Goal: Task Accomplishment & Management: Complete application form

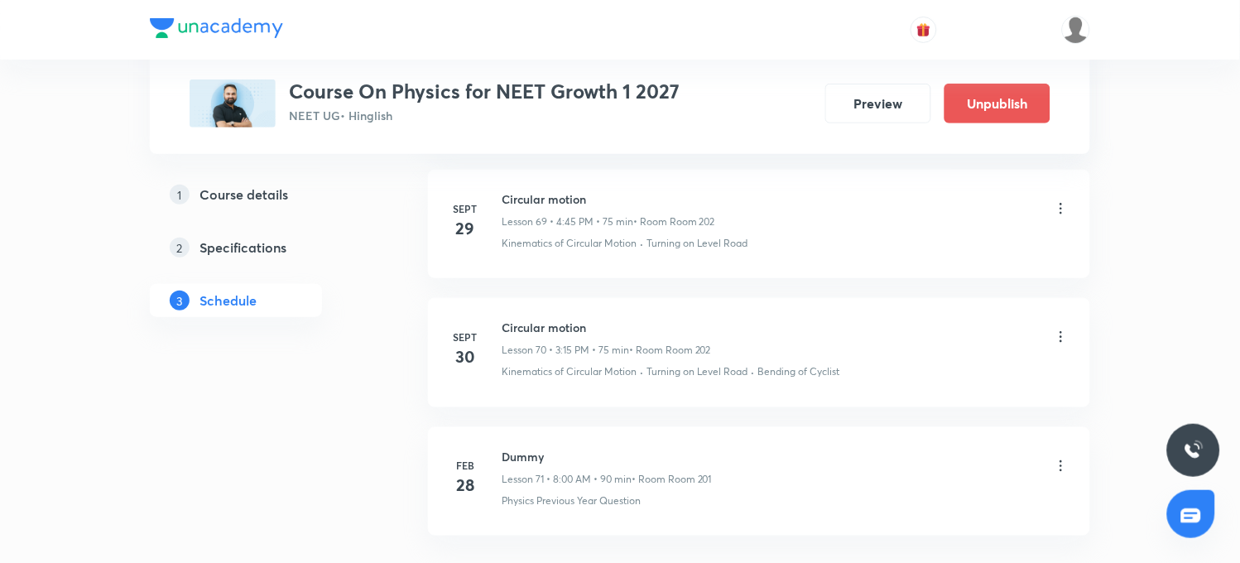
scroll to position [10092, 0]
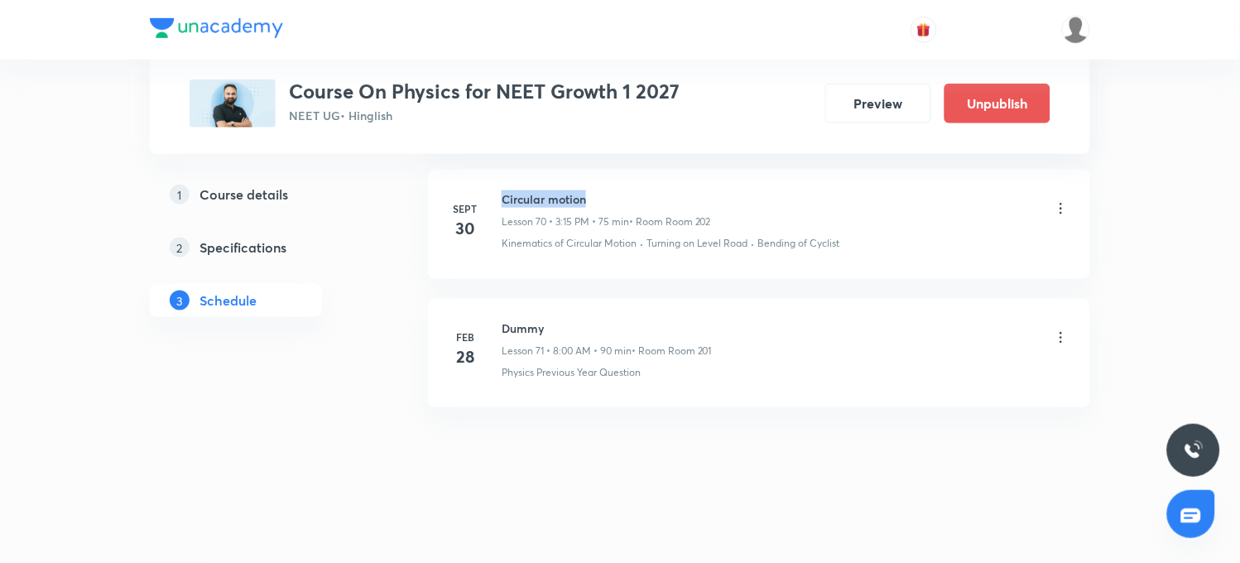
drag, startPoint x: 506, startPoint y: 195, endPoint x: 592, endPoint y: 200, distance: 86.2
click at [592, 200] on h6 "Circular motion" at bounding box center [606, 198] width 209 height 17
copy h6 "Circular motion"
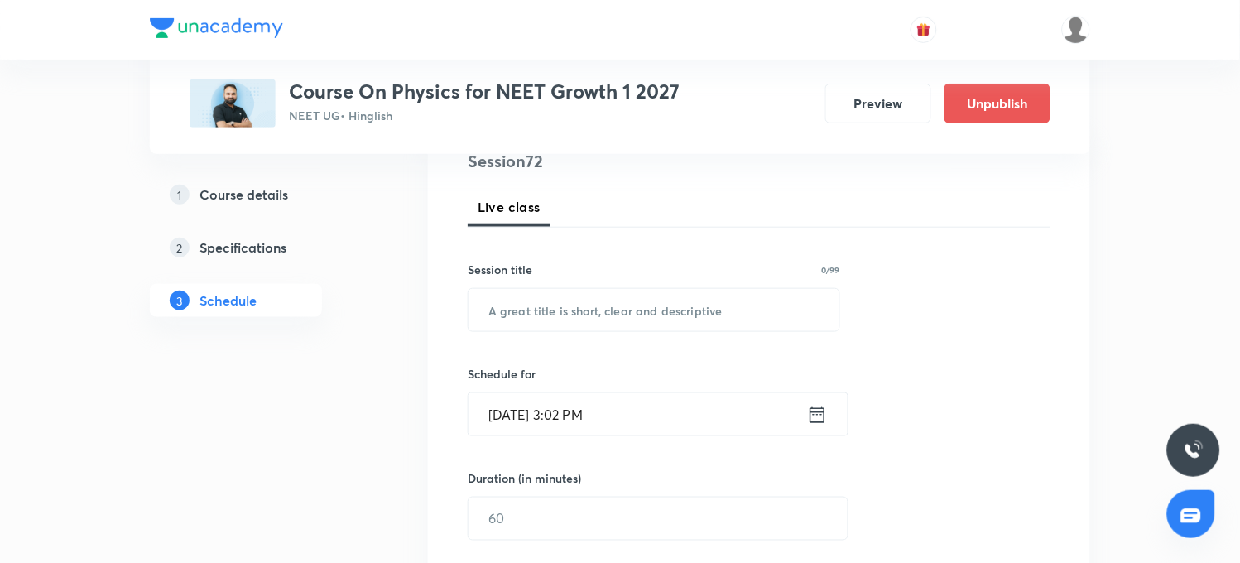
scroll to position [175, 0]
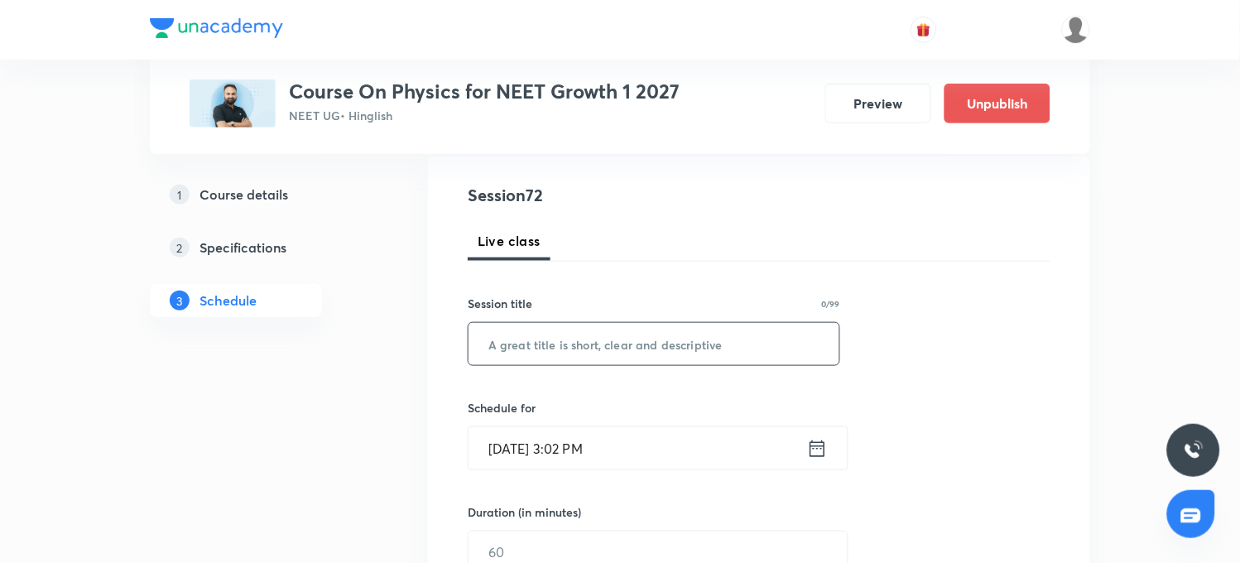
click at [622, 340] on input "text" at bounding box center [653, 344] width 371 height 42
paste input "Circular motion"
type input "Circular motion"
click at [568, 449] on input "[DATE] 3:02 PM" at bounding box center [637, 448] width 339 height 42
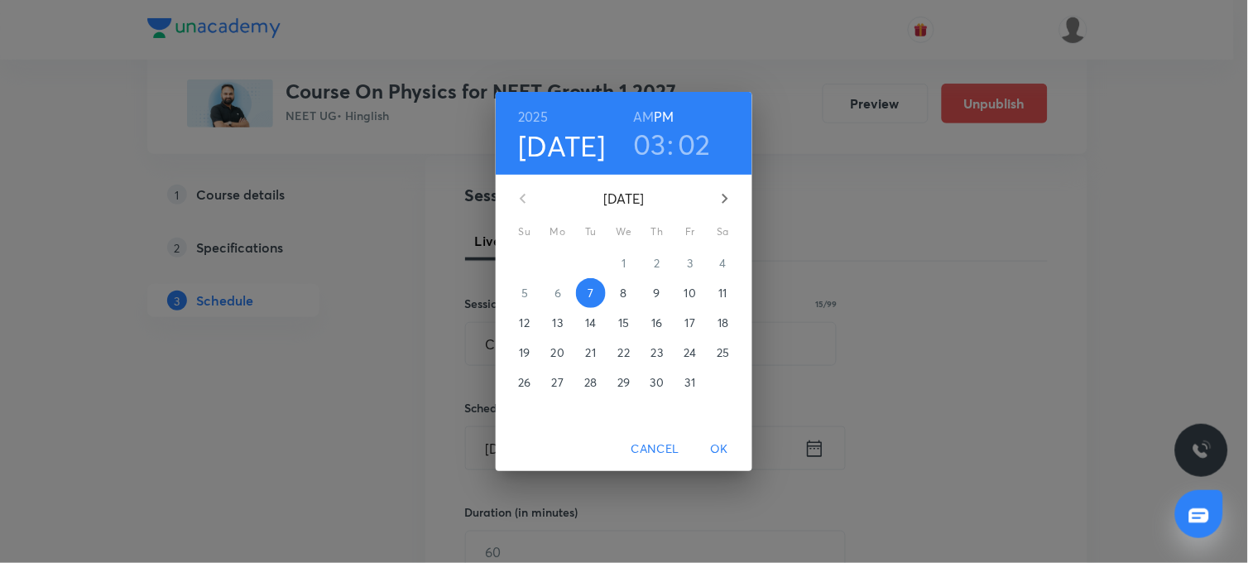
click at [660, 134] on h3 "03" at bounding box center [649, 144] width 33 height 35
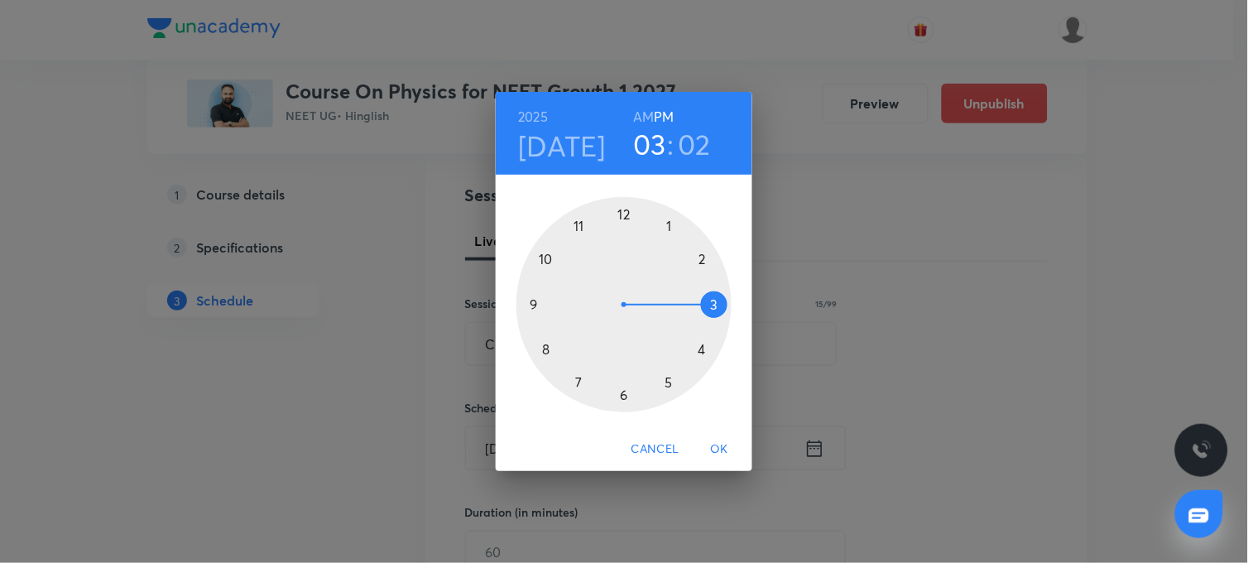
click at [669, 384] on div at bounding box center [623, 304] width 215 height 215
click at [644, 139] on h3 "05" at bounding box center [650, 144] width 34 height 35
click at [704, 349] on div at bounding box center [623, 304] width 215 height 215
click at [578, 225] on div at bounding box center [623, 304] width 215 height 215
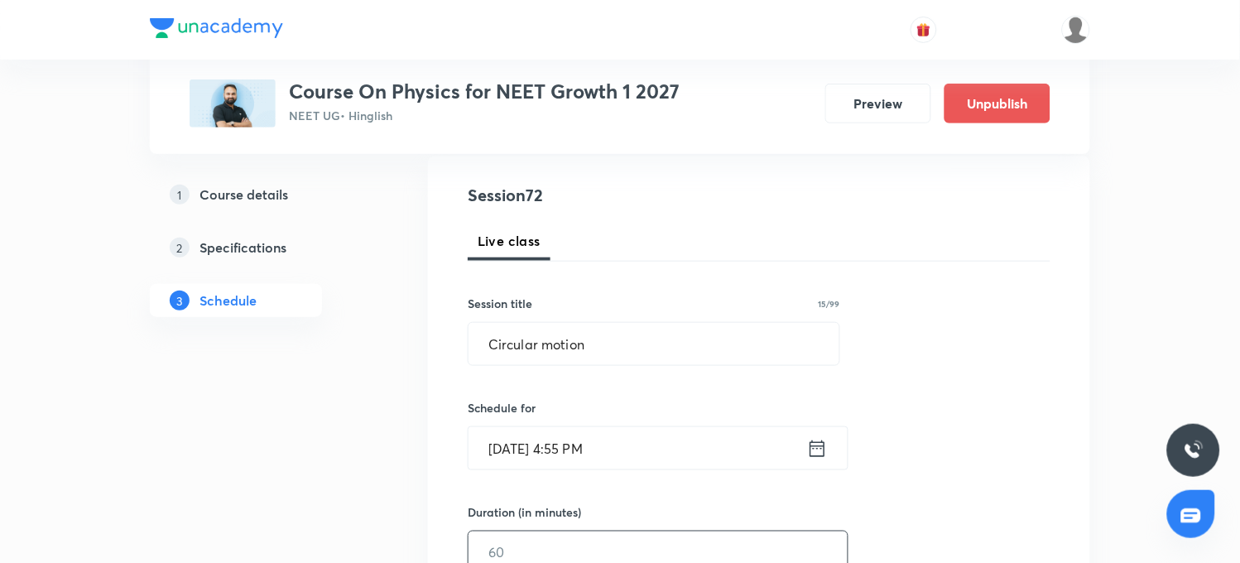
click at [495, 553] on input "text" at bounding box center [657, 552] width 379 height 42
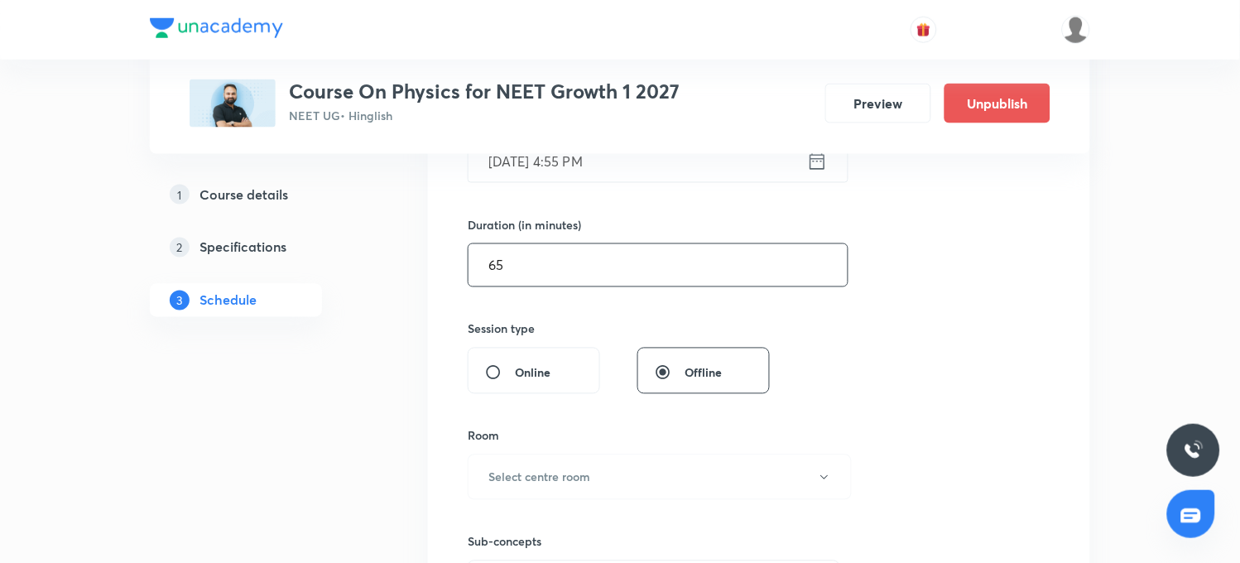
scroll to position [542, 0]
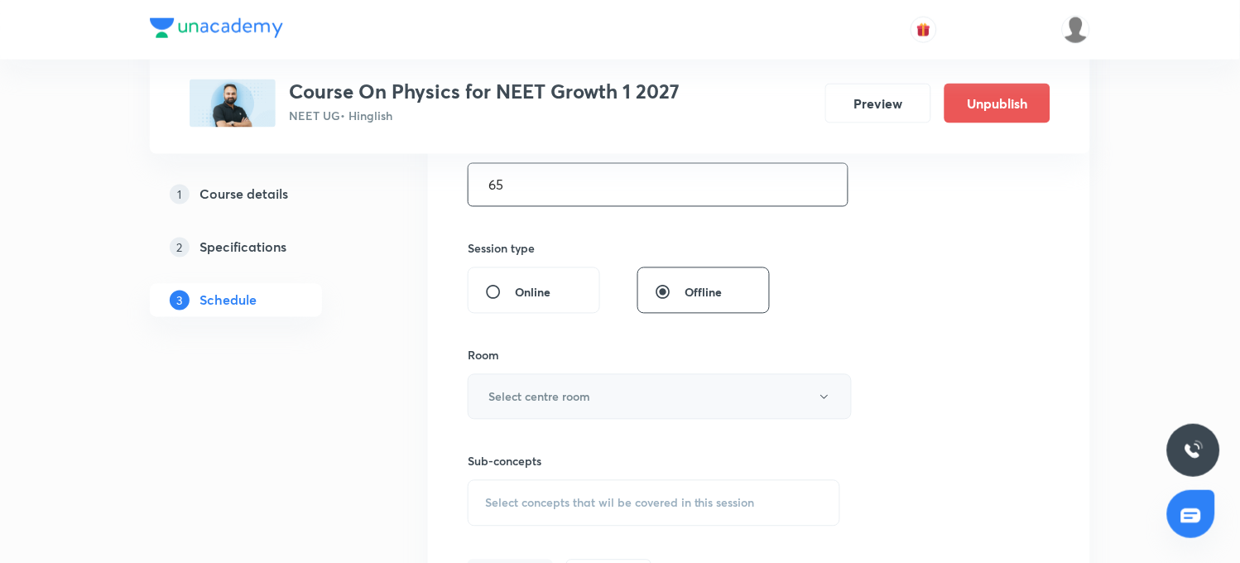
type input "65"
click at [555, 399] on h6 "Select centre room" at bounding box center [539, 396] width 102 height 17
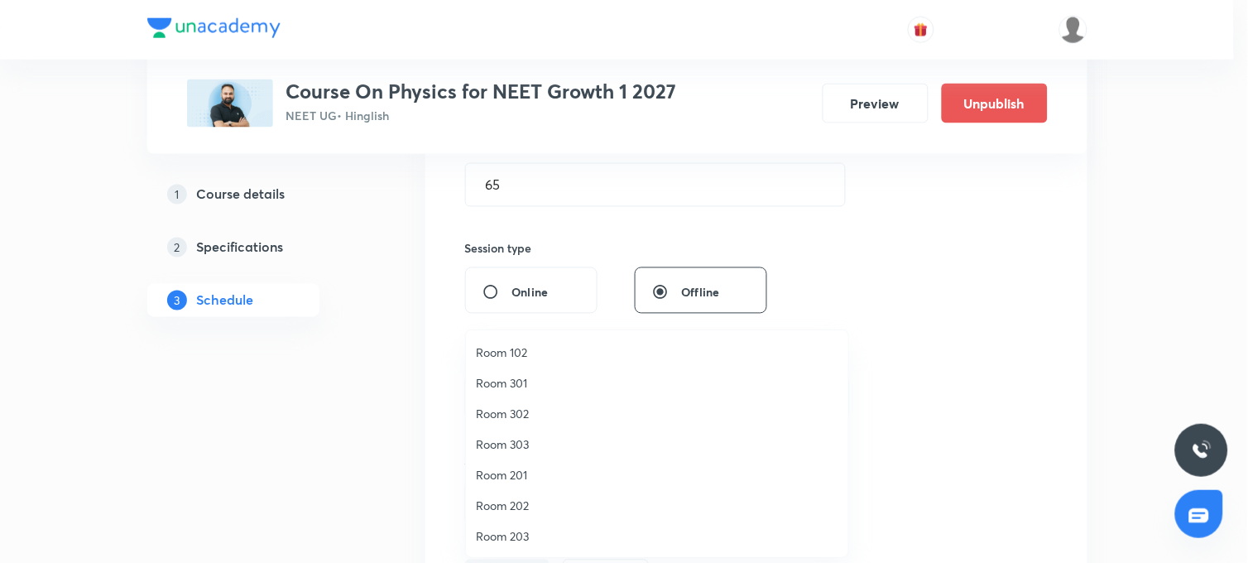
click at [502, 509] on span "Room 202" at bounding box center [657, 505] width 363 height 17
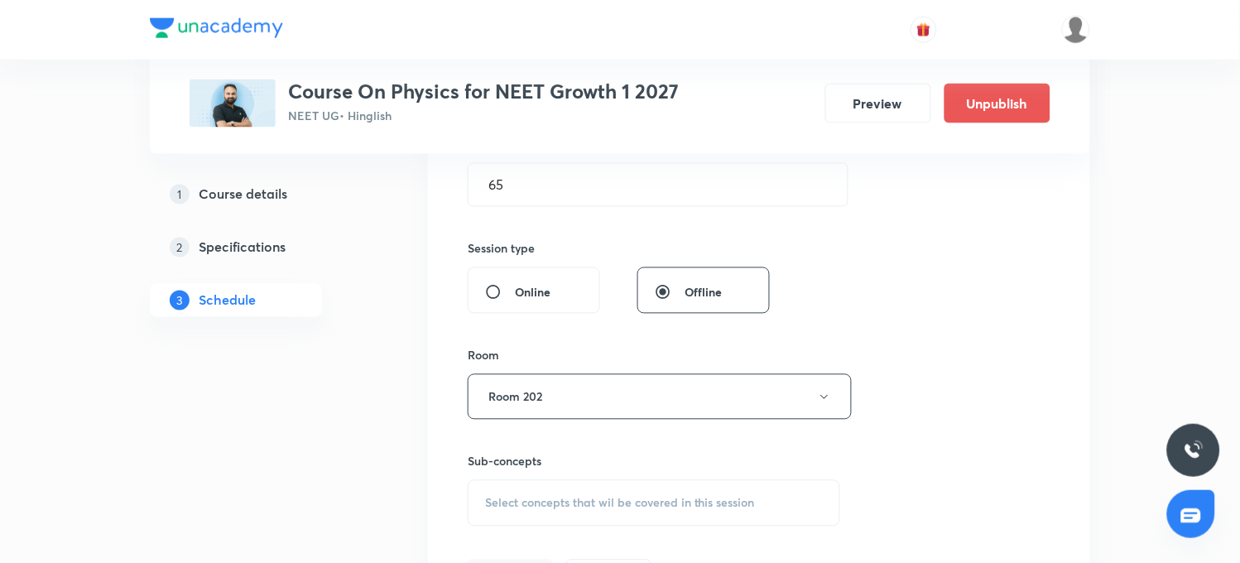
click at [532, 499] on span "Select concepts that wil be covered in this session" at bounding box center [620, 503] width 270 height 13
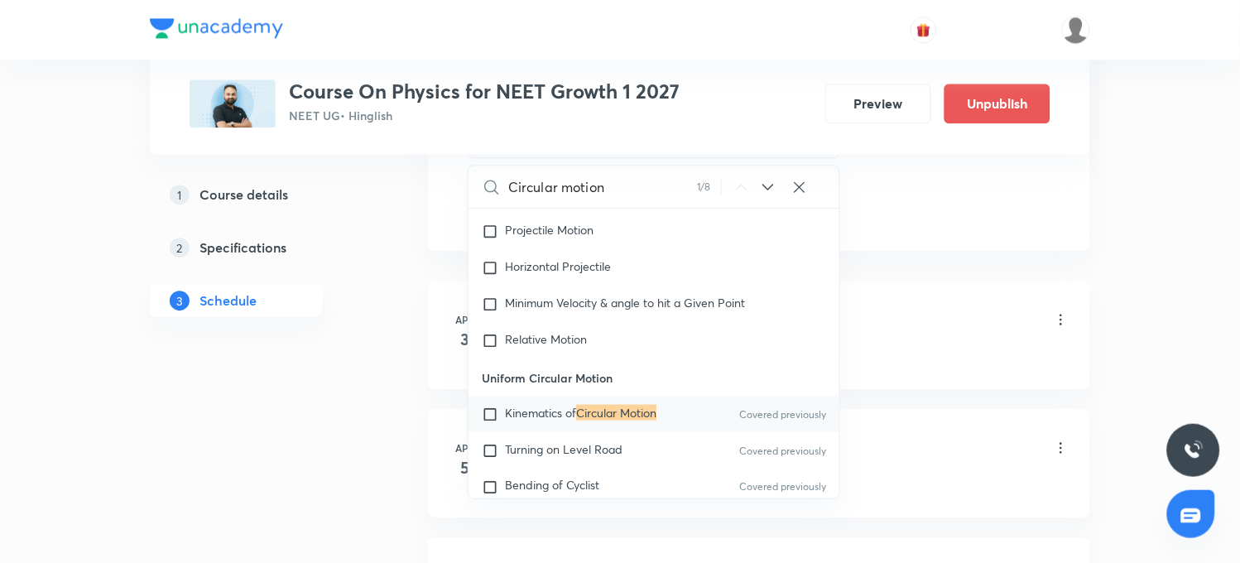
scroll to position [3307, 0]
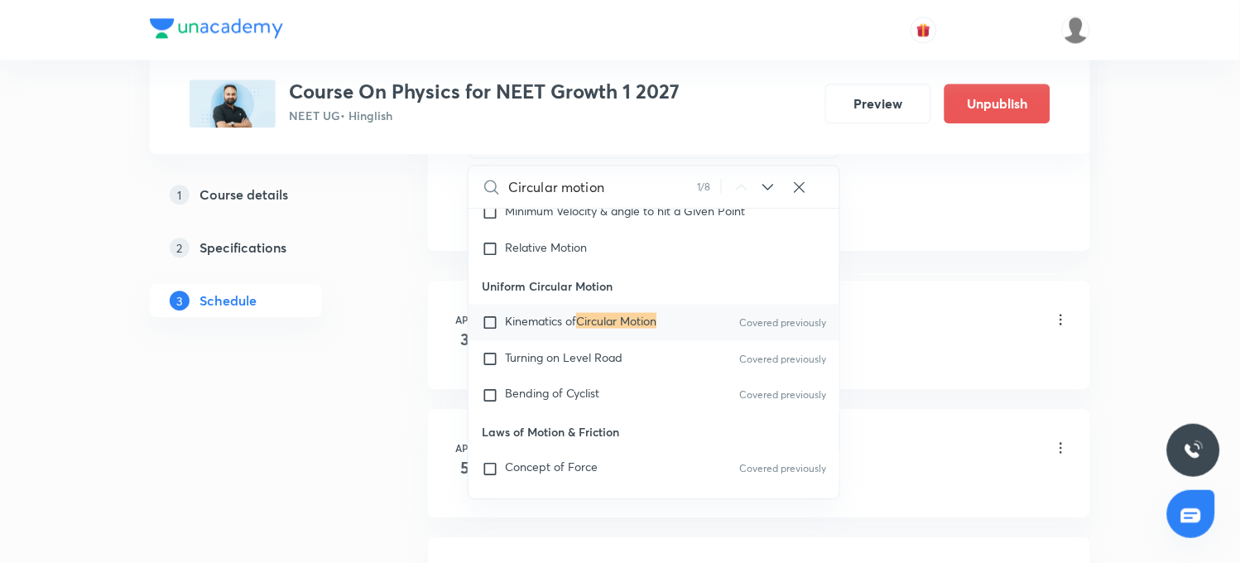
type input "Circular motion"
click at [771, 185] on icon at bounding box center [768, 187] width 20 height 20
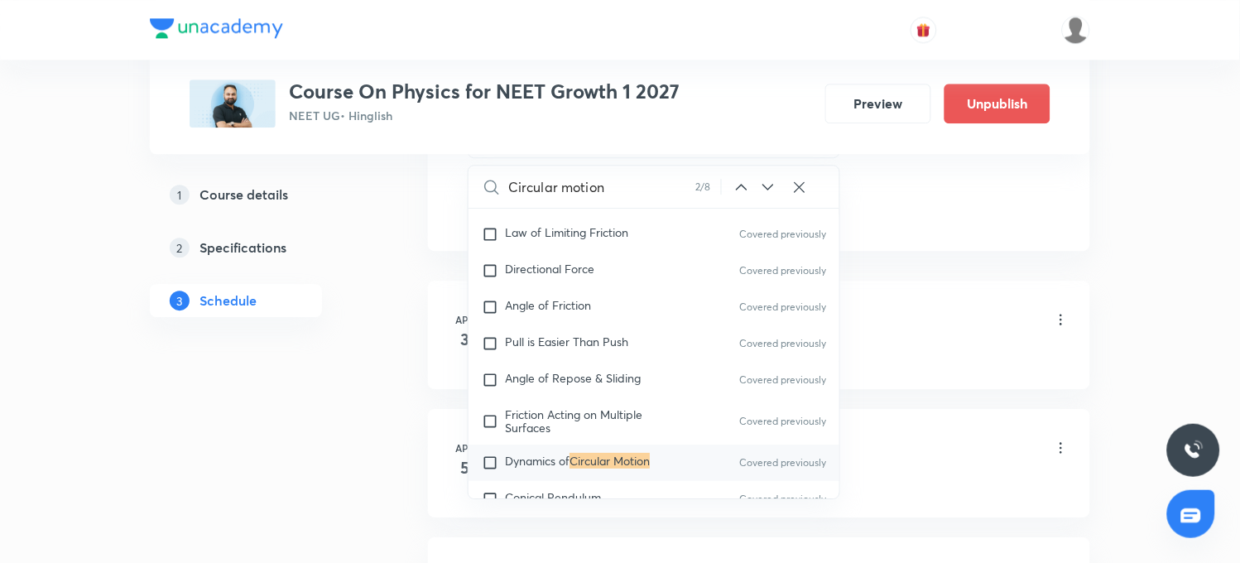
scroll to position [4122, 0]
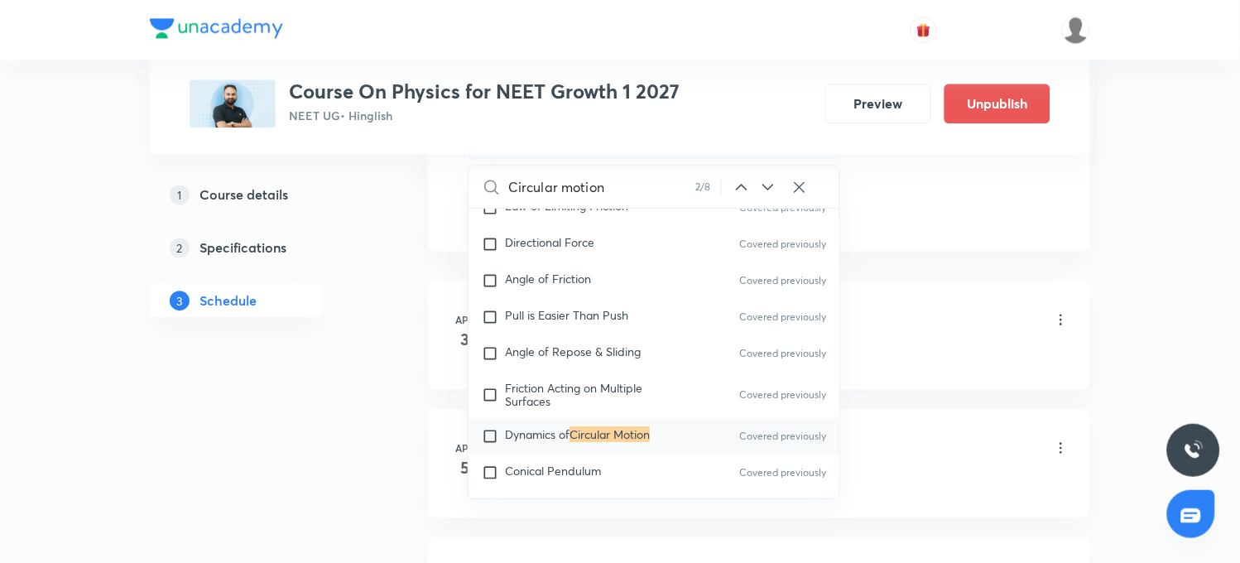
click at [772, 186] on icon at bounding box center [768, 187] width 20 height 20
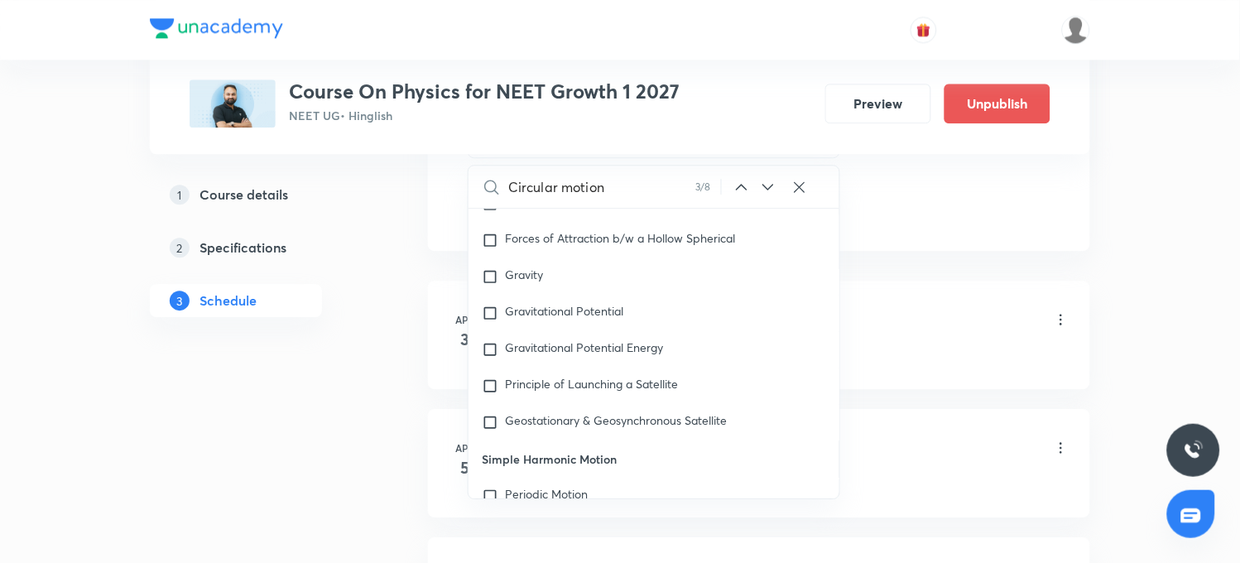
scroll to position [6462, 0]
click at [766, 185] on icon at bounding box center [768, 187] width 20 height 20
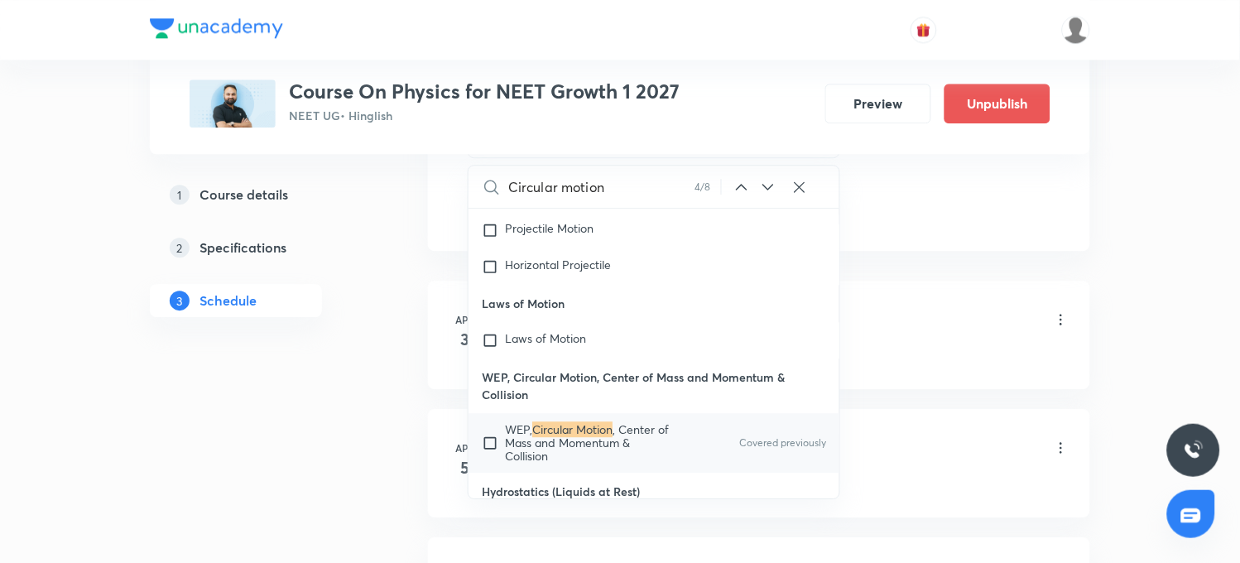
scroll to position [9243, 0]
click at [578, 425] on mark "Circular Motion" at bounding box center [572, 427] width 80 height 16
checkbox input "true"
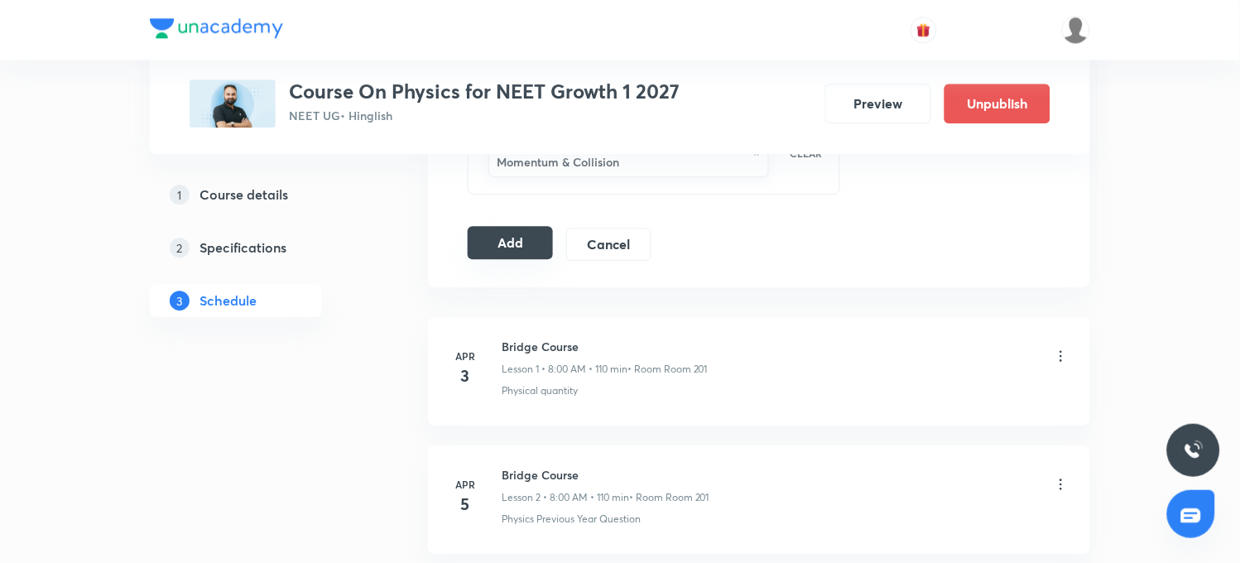
click at [492, 249] on button "Add" at bounding box center [510, 242] width 85 height 33
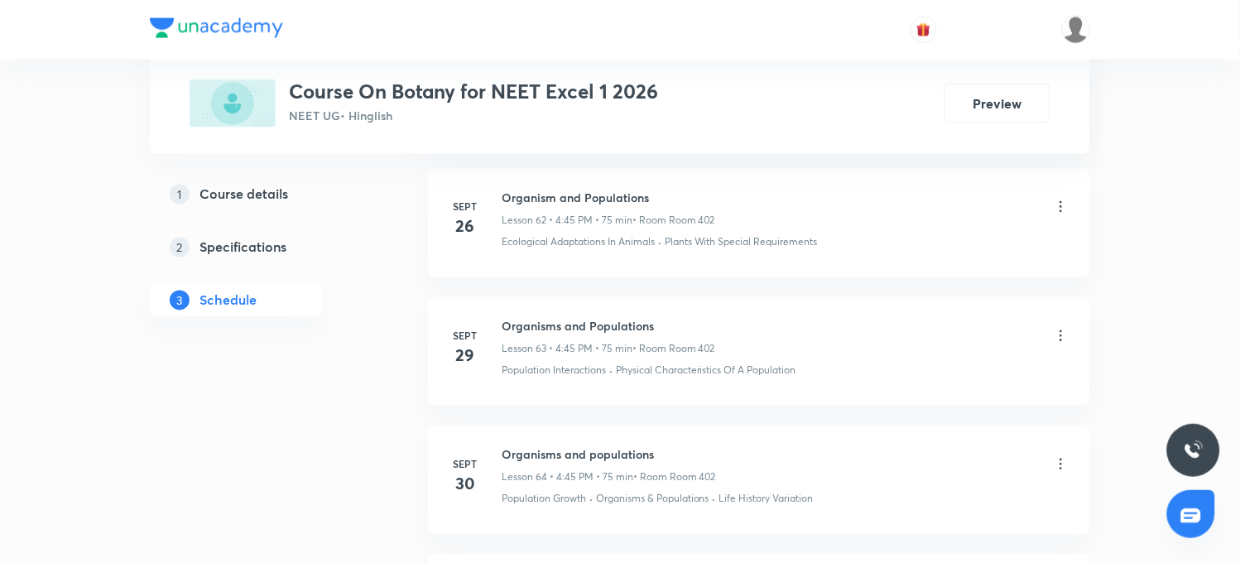
scroll to position [9452, 0]
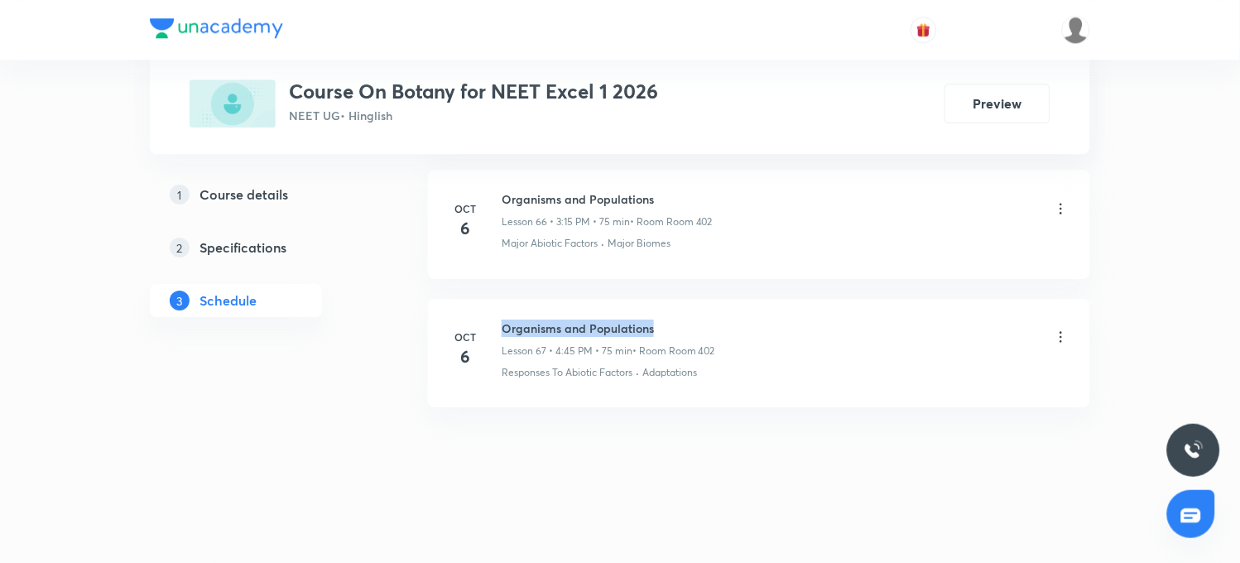
drag, startPoint x: 503, startPoint y: 329, endPoint x: 671, endPoint y: 335, distance: 168.1
click at [671, 335] on h6 "Organisms and Populations" at bounding box center [609, 327] width 214 height 17
copy h6 "Organisms and Populations"
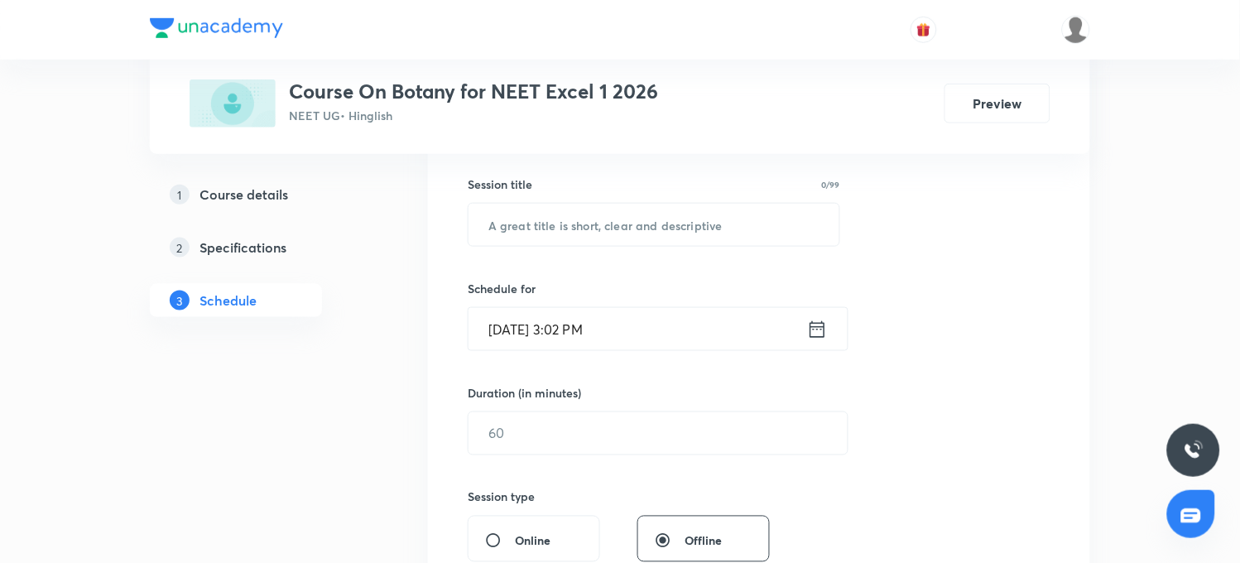
scroll to position [228, 0]
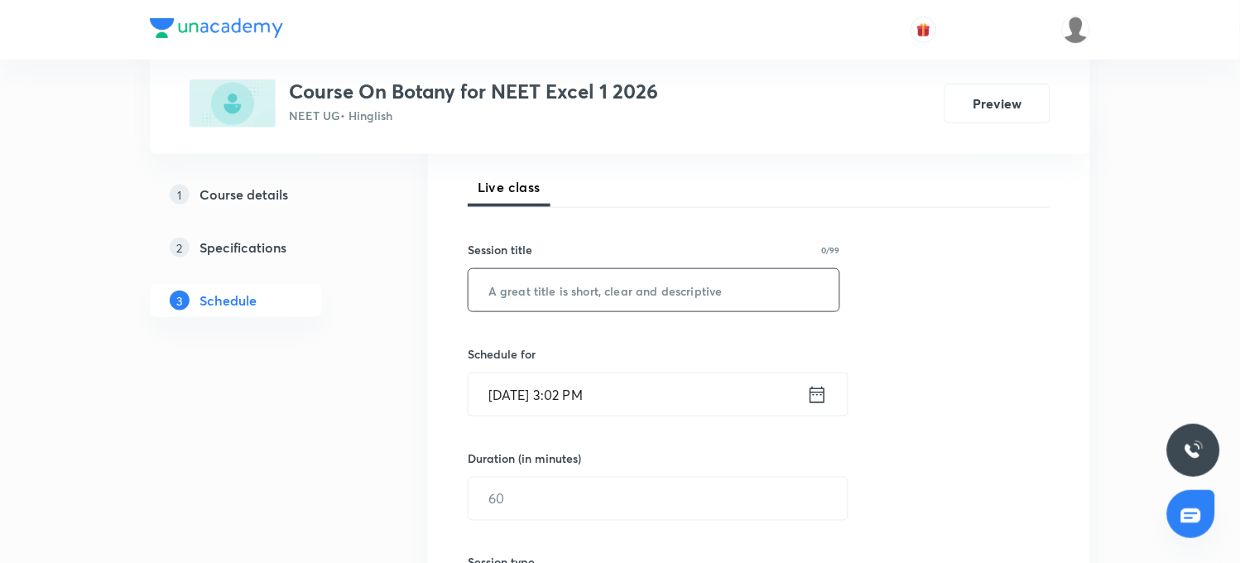
click at [549, 290] on input "text" at bounding box center [653, 290] width 371 height 42
paste input "Organisms and Populations"
type input "Organisms and Populations"
click at [569, 397] on input "[DATE] 3:02 PM" at bounding box center [637, 394] width 339 height 42
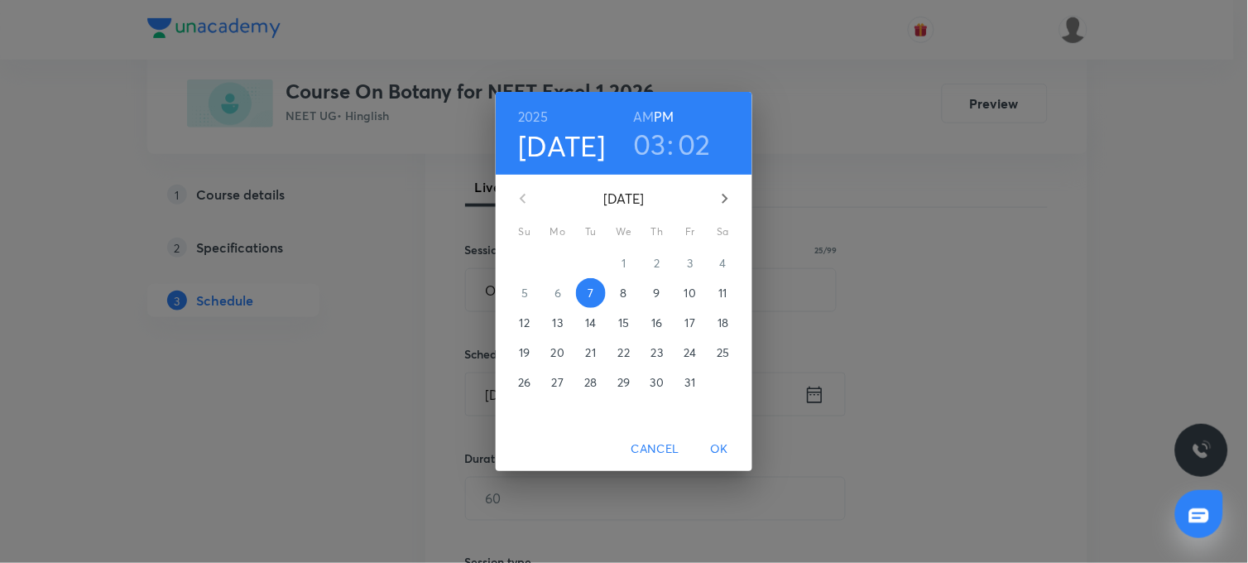
click at [660, 147] on h3 "03" at bounding box center [649, 144] width 33 height 35
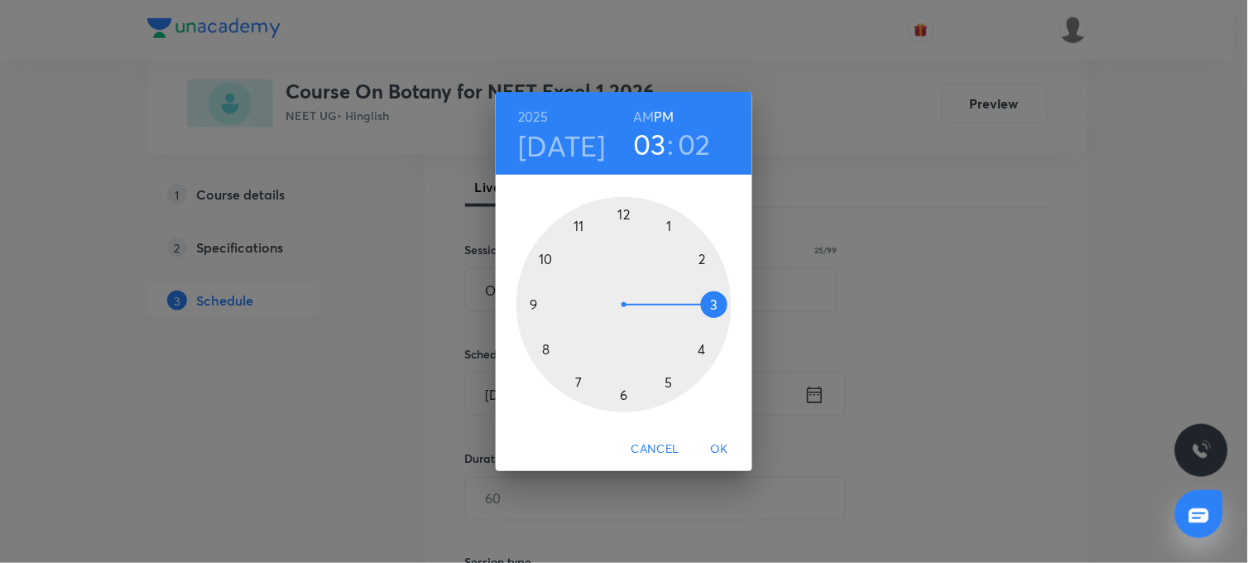
click at [704, 350] on div at bounding box center [623, 304] width 215 height 215
click at [576, 223] on div at bounding box center [623, 304] width 215 height 215
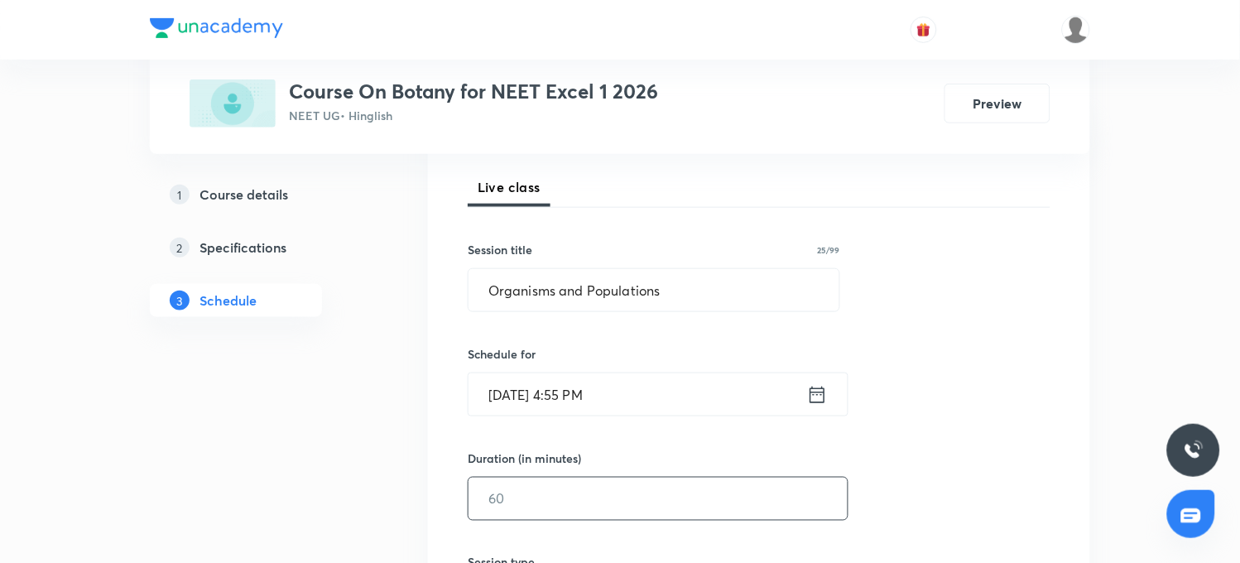
click at [526, 503] on input "text" at bounding box center [657, 499] width 379 height 42
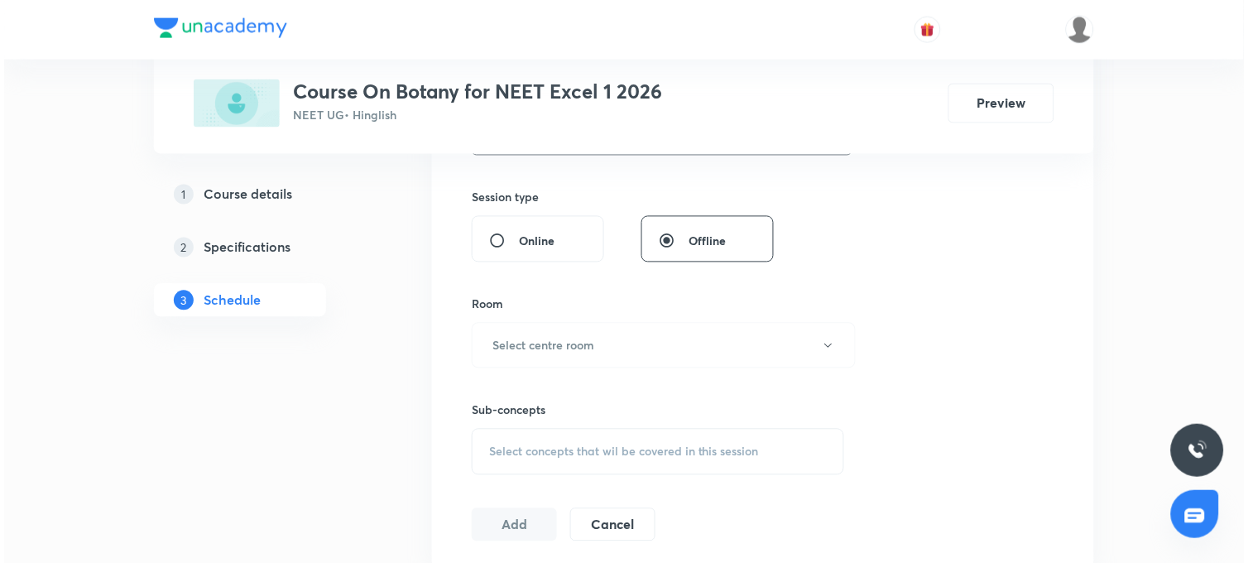
scroll to position [597, 0]
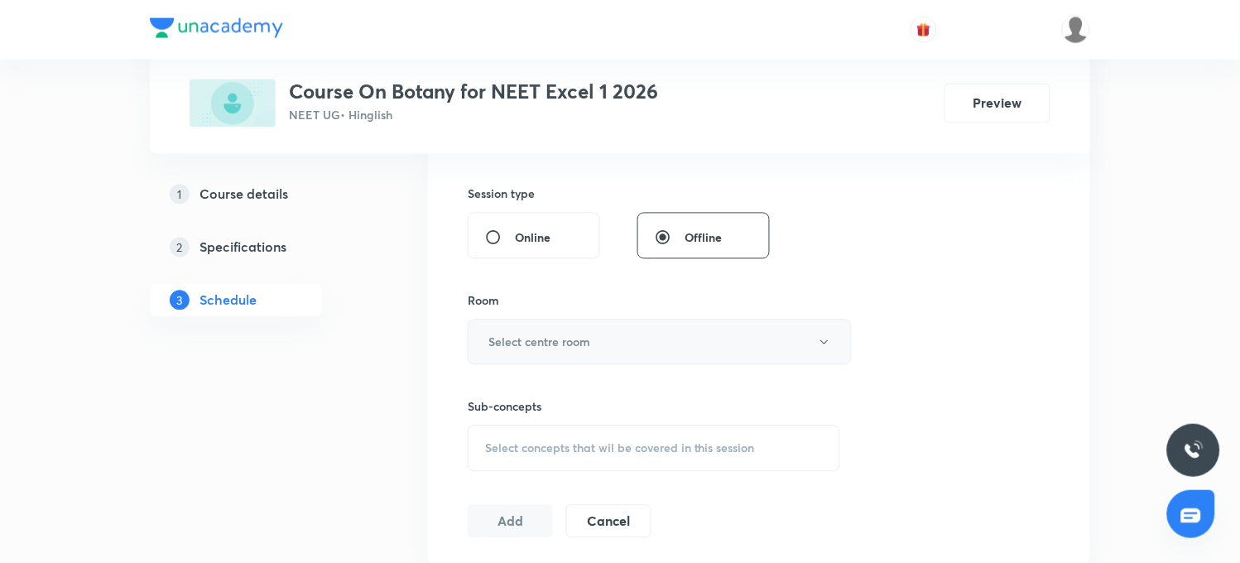
type input "65"
click at [564, 325] on button "Select centre room" at bounding box center [660, 342] width 384 height 46
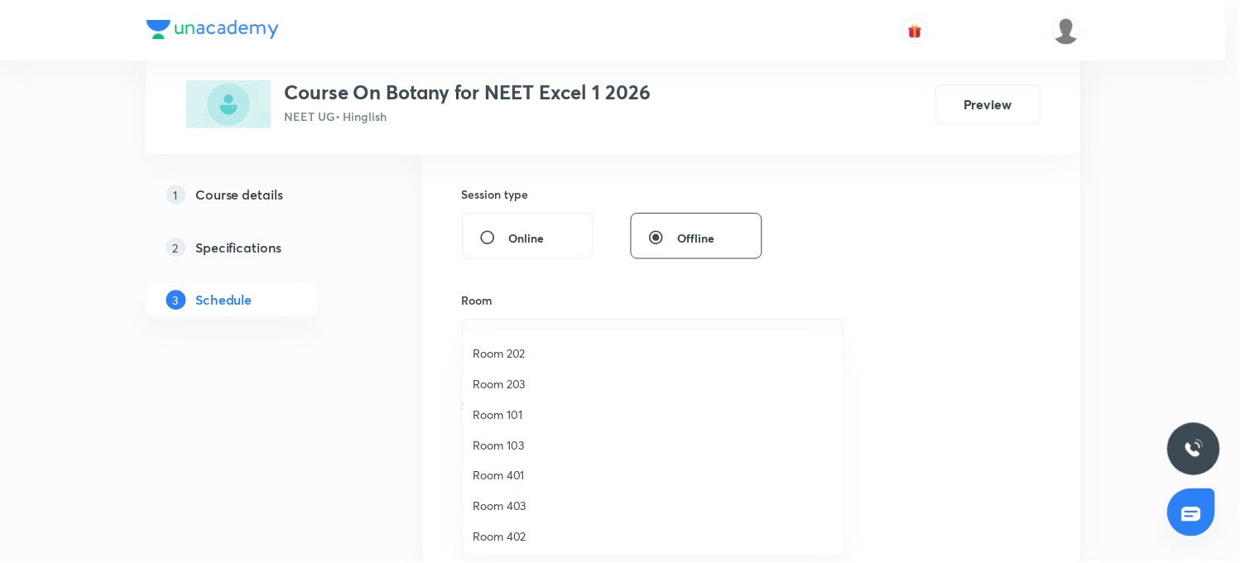
scroll to position [153, 0]
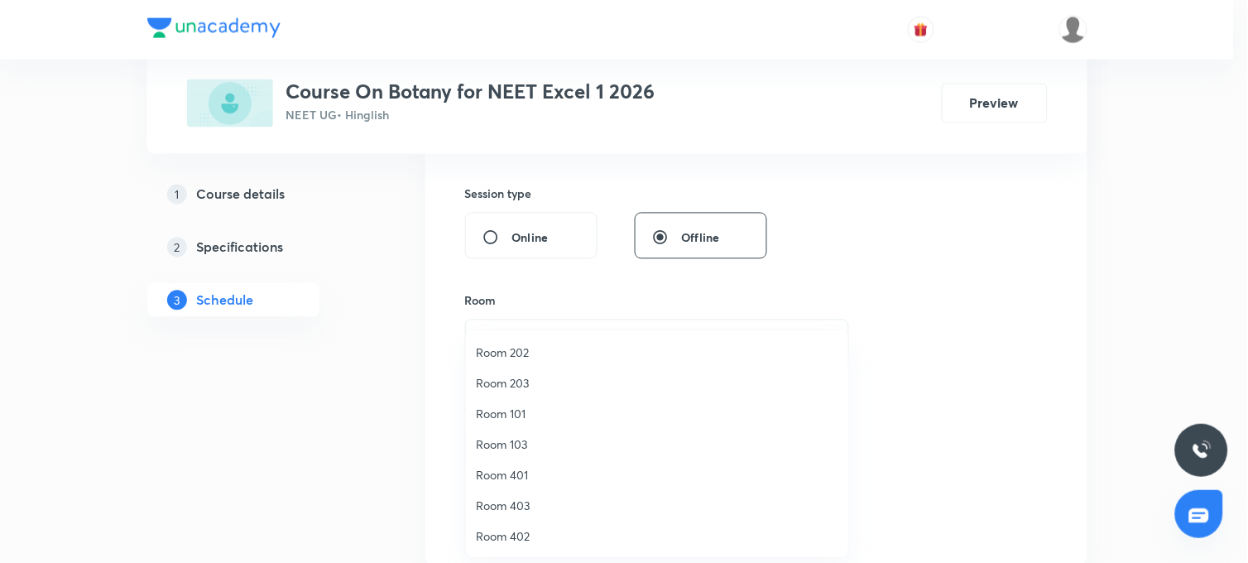
click at [497, 535] on span "Room 402" at bounding box center [657, 535] width 363 height 17
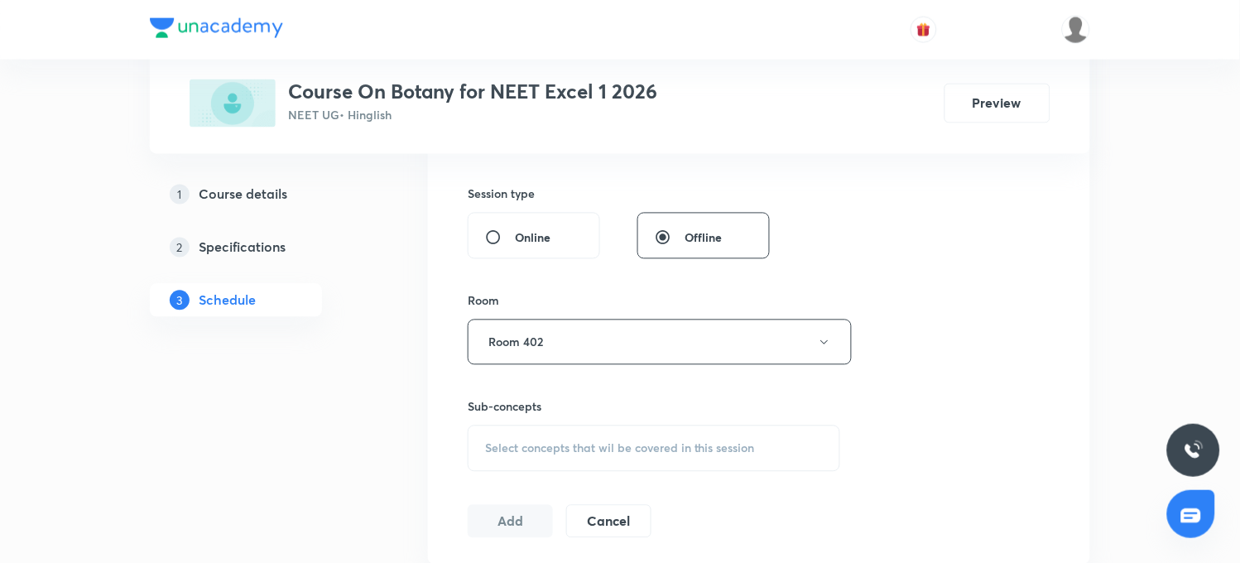
click at [553, 460] on div "Select concepts that wil be covered in this session" at bounding box center [654, 448] width 372 height 46
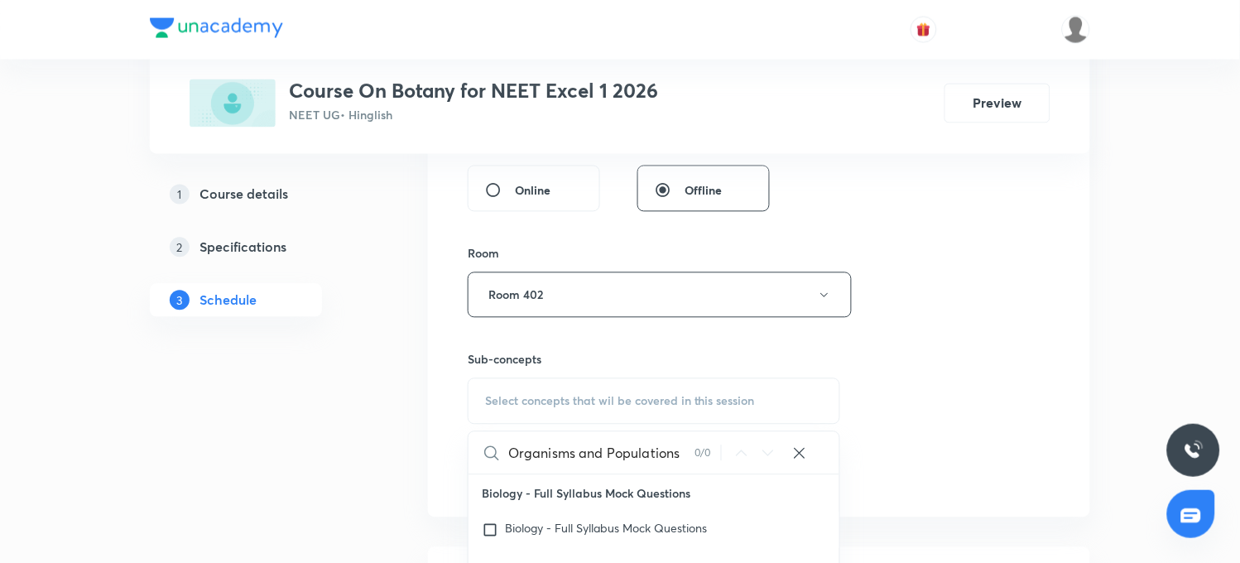
scroll to position [689, 0]
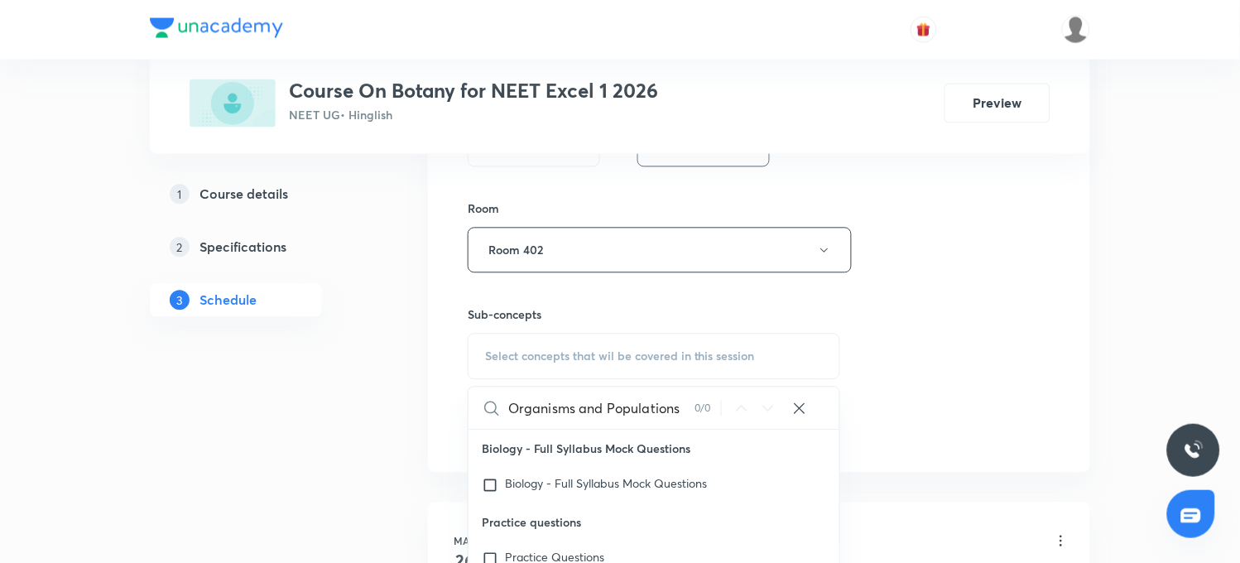
drag, startPoint x: 574, startPoint y: 411, endPoint x: 683, endPoint y: 410, distance: 108.4
click at [683, 410] on input "Organisms and Populations" at bounding box center [601, 408] width 186 height 42
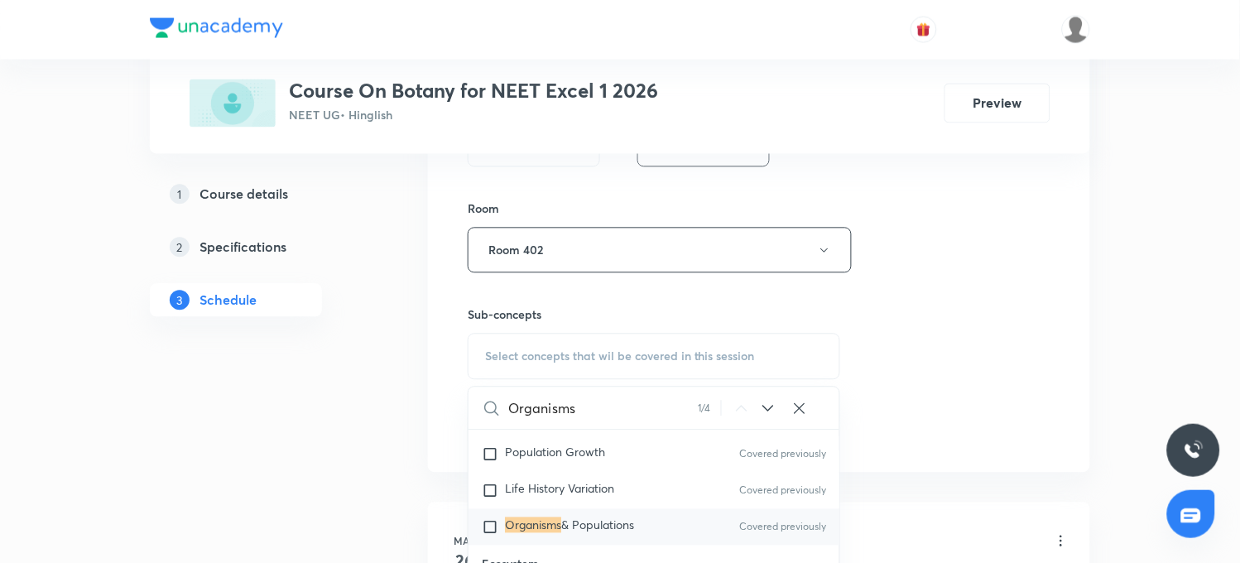
scroll to position [14678, 0]
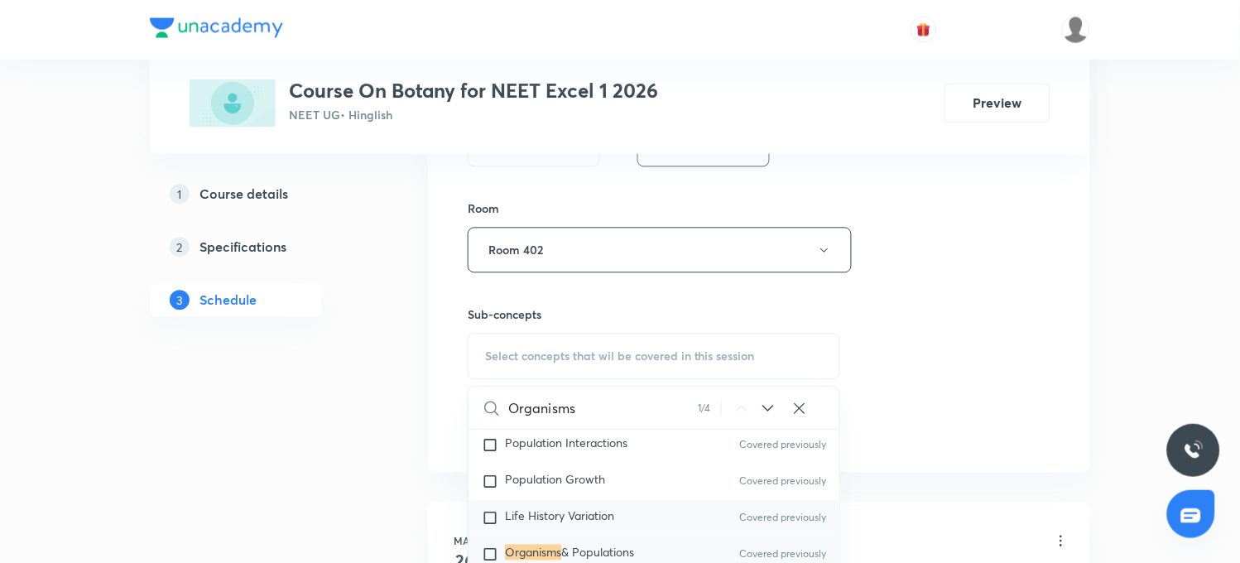
type input "Organisms"
click at [551, 511] on span "Life History Variation" at bounding box center [559, 516] width 109 height 16
checkbox input "true"
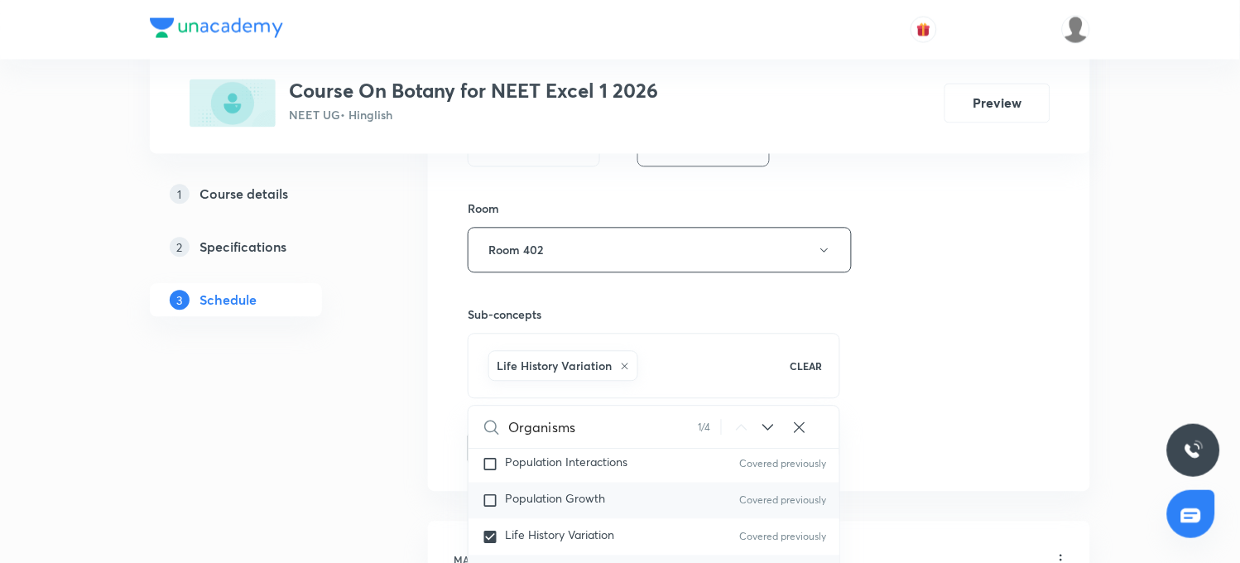
click at [501, 492] on input "checkbox" at bounding box center [493, 500] width 23 height 17
checkbox input "true"
click at [963, 337] on div "Session 68 Live class Session title 25/99 Organisms and Populations ​ Schedule …" at bounding box center [759, 85] width 583 height 833
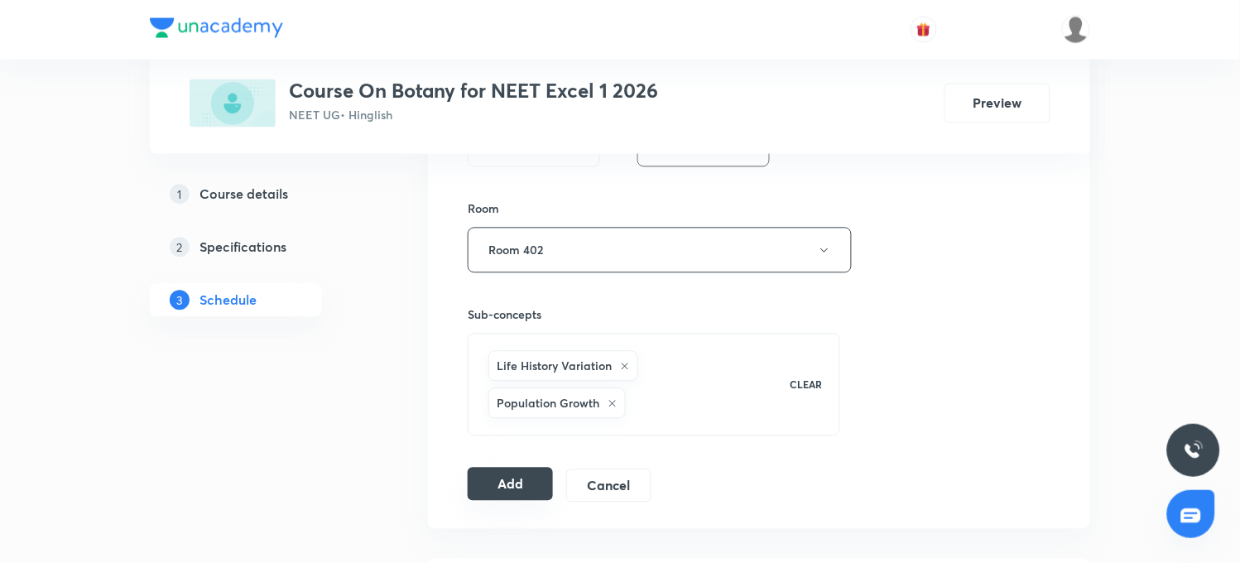
click at [500, 488] on button "Add" at bounding box center [510, 484] width 85 height 33
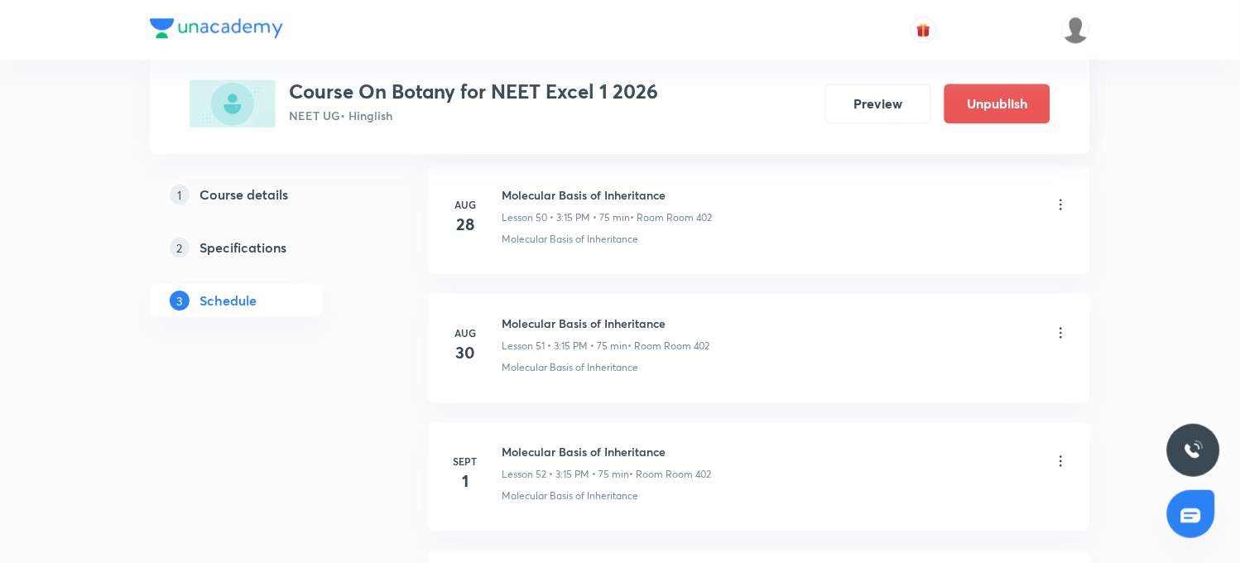
scroll to position [6666, 0]
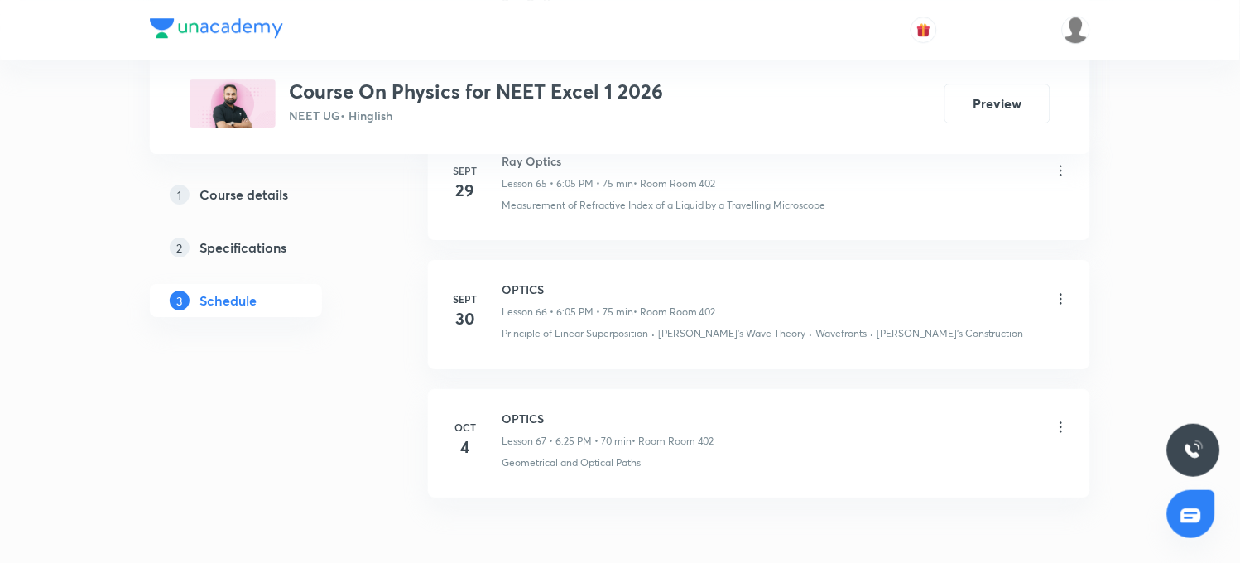
scroll to position [9618, 0]
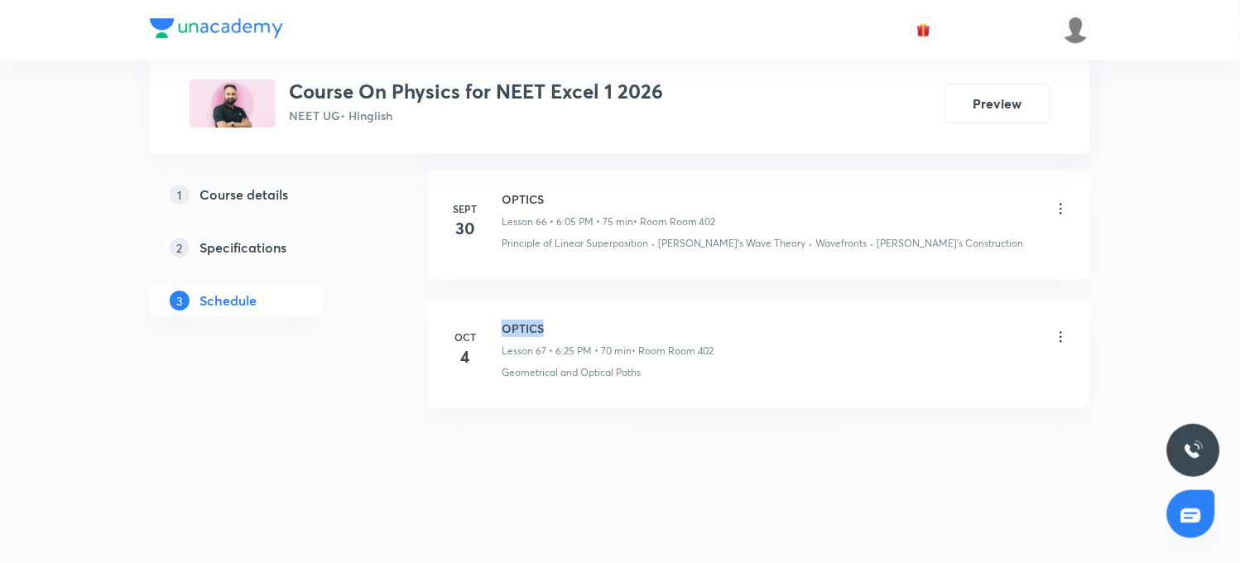
drag, startPoint x: 502, startPoint y: 323, endPoint x: 556, endPoint y: 319, distance: 54.8
click at [556, 319] on h6 "OPTICS" at bounding box center [608, 327] width 213 height 17
copy h6 "OPTICS"
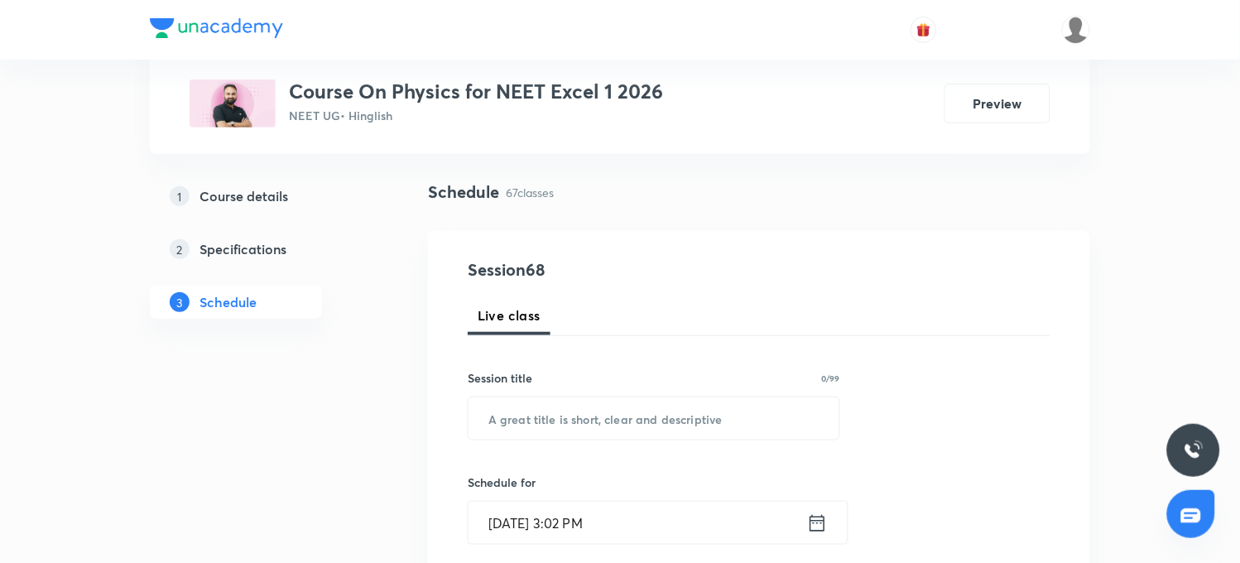
scroll to position [66, 0]
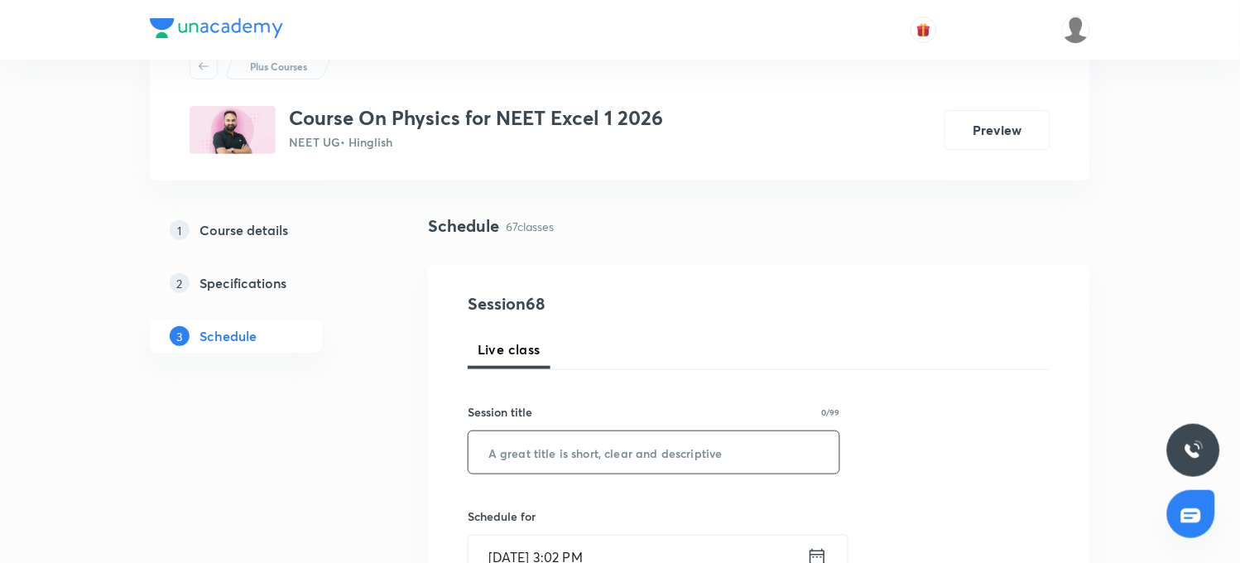
click at [526, 464] on input "text" at bounding box center [653, 452] width 371 height 42
paste input "OPTICS"
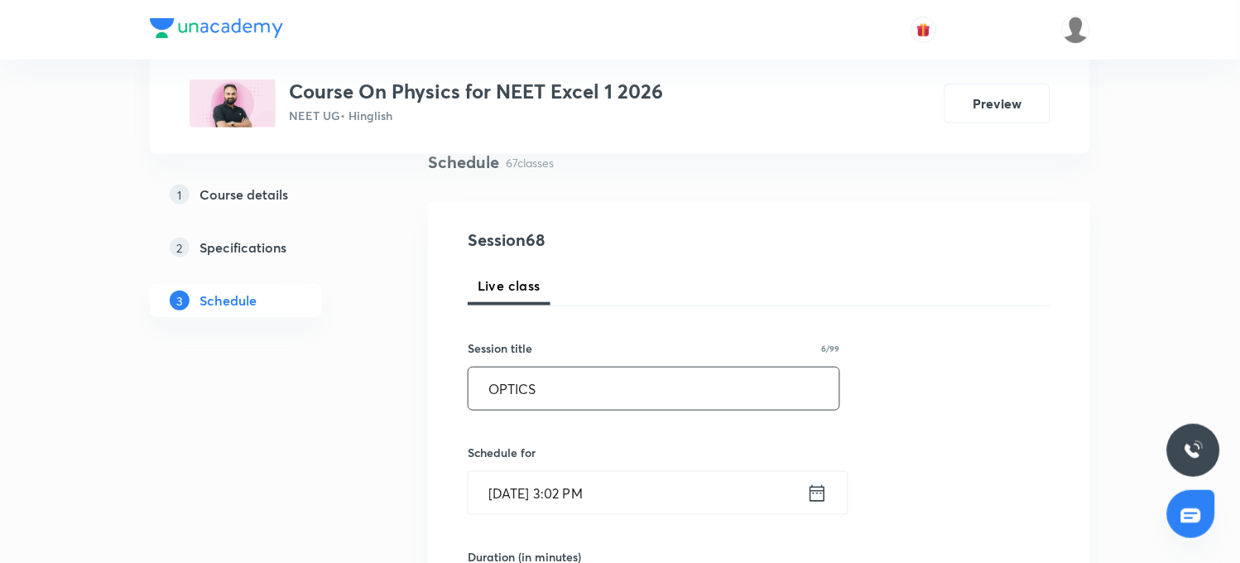
scroll to position [158, 0]
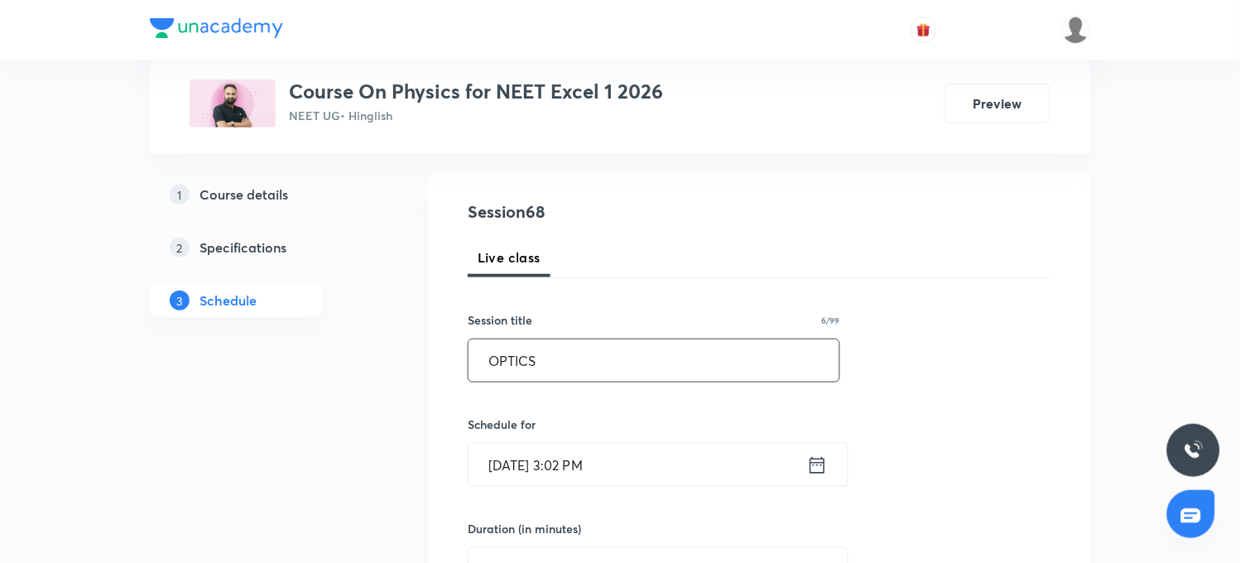
type input "OPTICS"
click at [569, 468] on input "[DATE] 3:02 PM" at bounding box center [637, 465] width 339 height 42
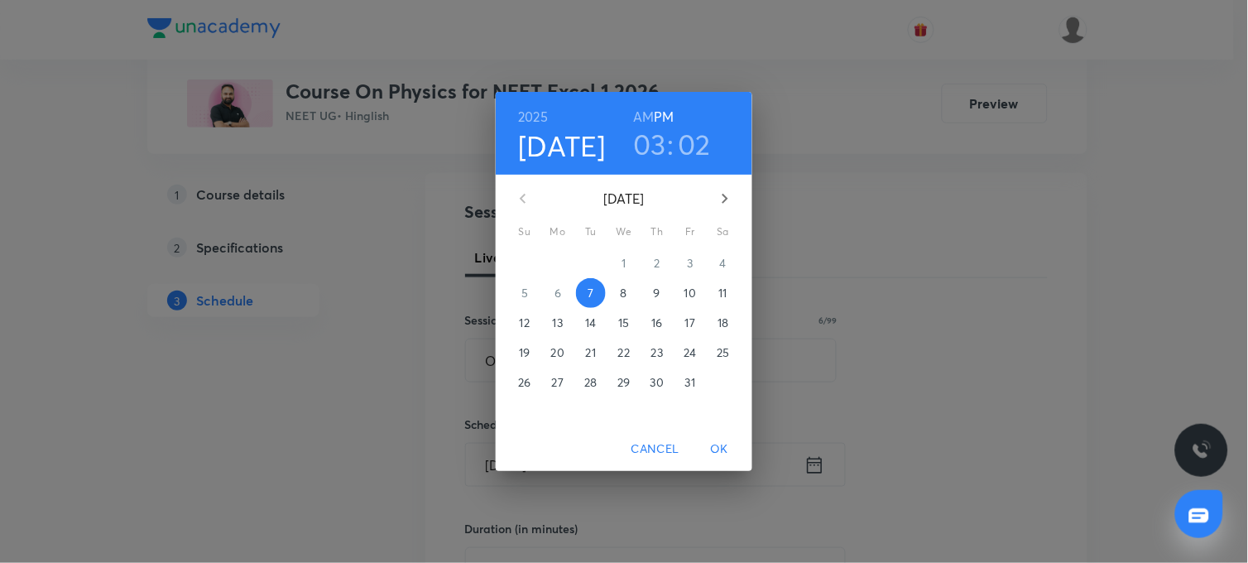
click at [656, 151] on h3 "03" at bounding box center [649, 144] width 33 height 35
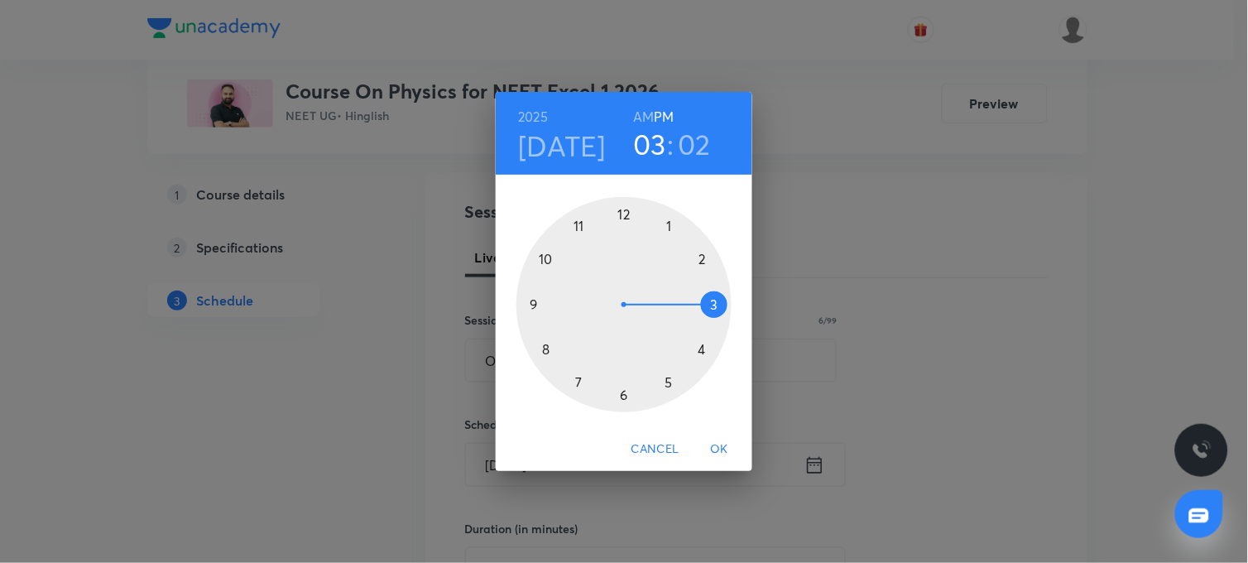
click at [622, 394] on div at bounding box center [623, 304] width 215 height 215
click at [671, 228] on div at bounding box center [623, 304] width 215 height 215
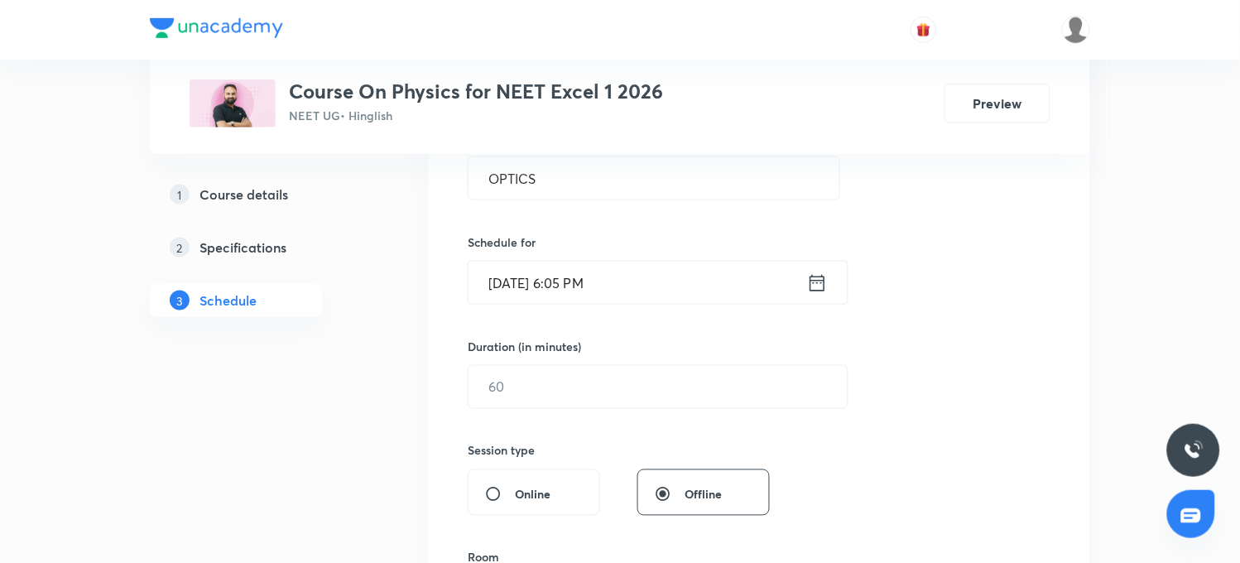
scroll to position [342, 0]
click at [518, 391] on input "text" at bounding box center [657, 385] width 379 height 42
type input "75"
click at [585, 281] on input "Oct 7, 2025, 6:05 PM" at bounding box center [637, 281] width 339 height 42
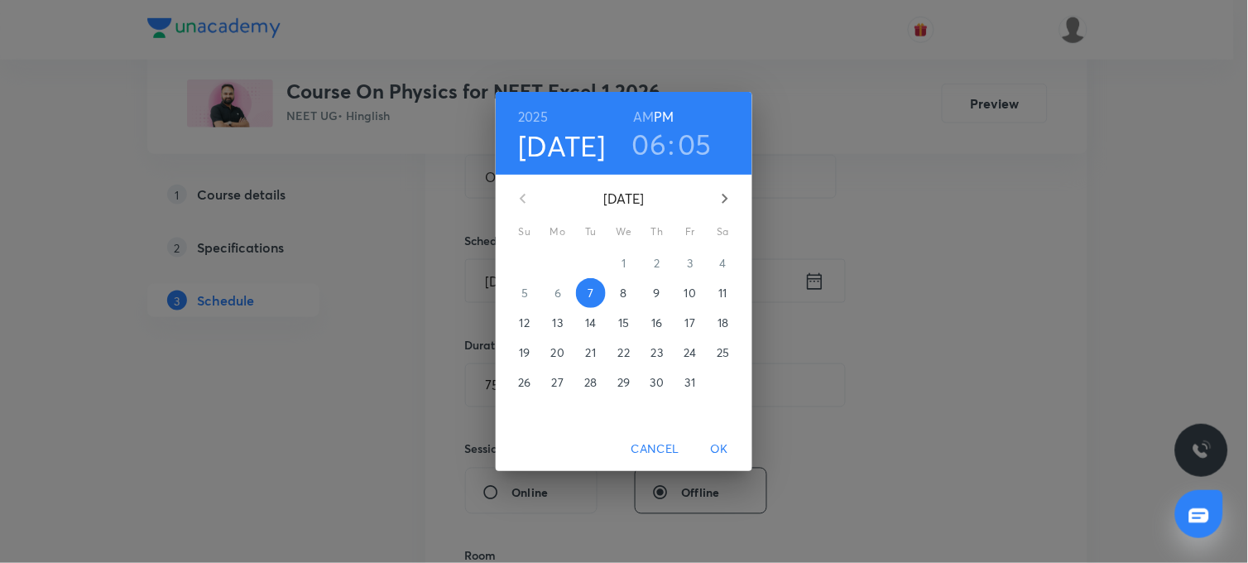
click at [697, 146] on h3 "05" at bounding box center [696, 144] width 34 height 35
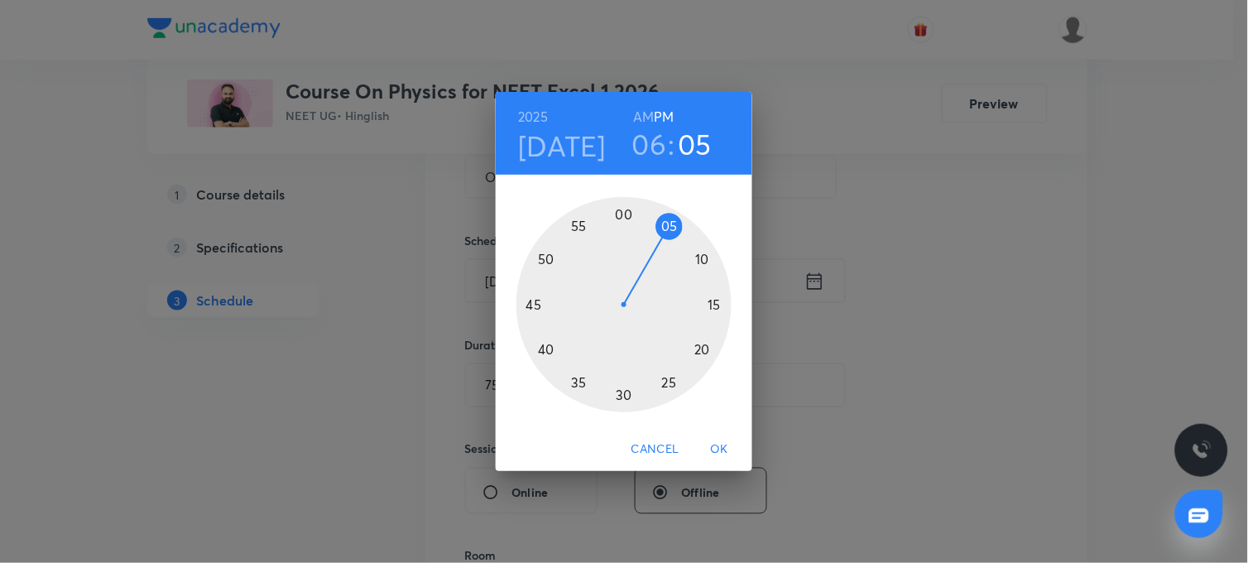
click at [715, 303] on div at bounding box center [623, 304] width 215 height 215
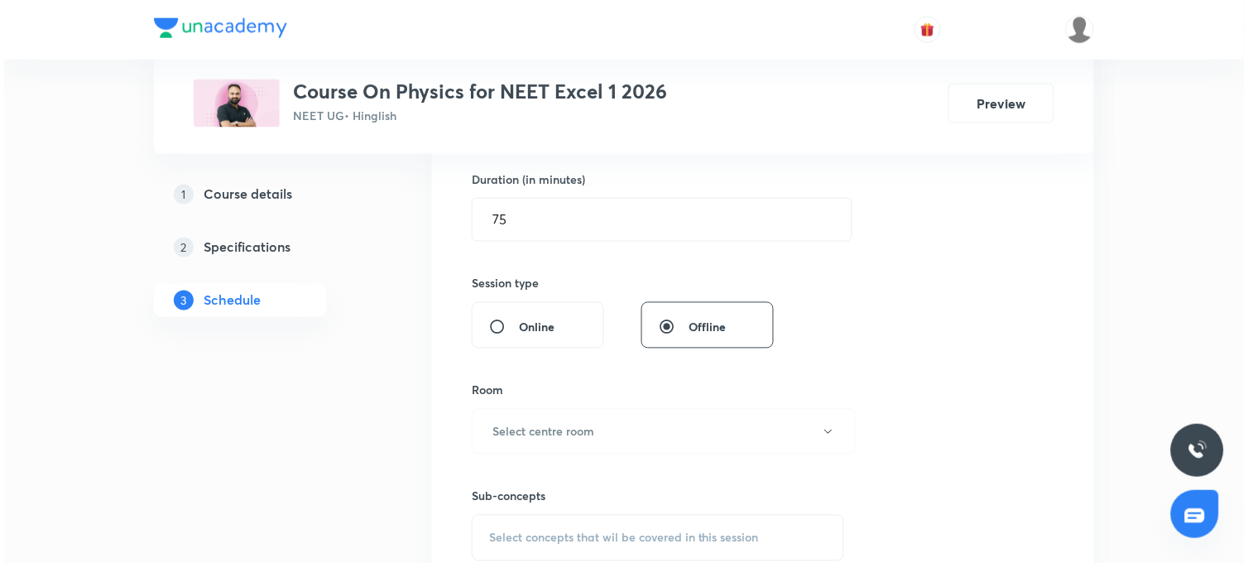
scroll to position [526, 0]
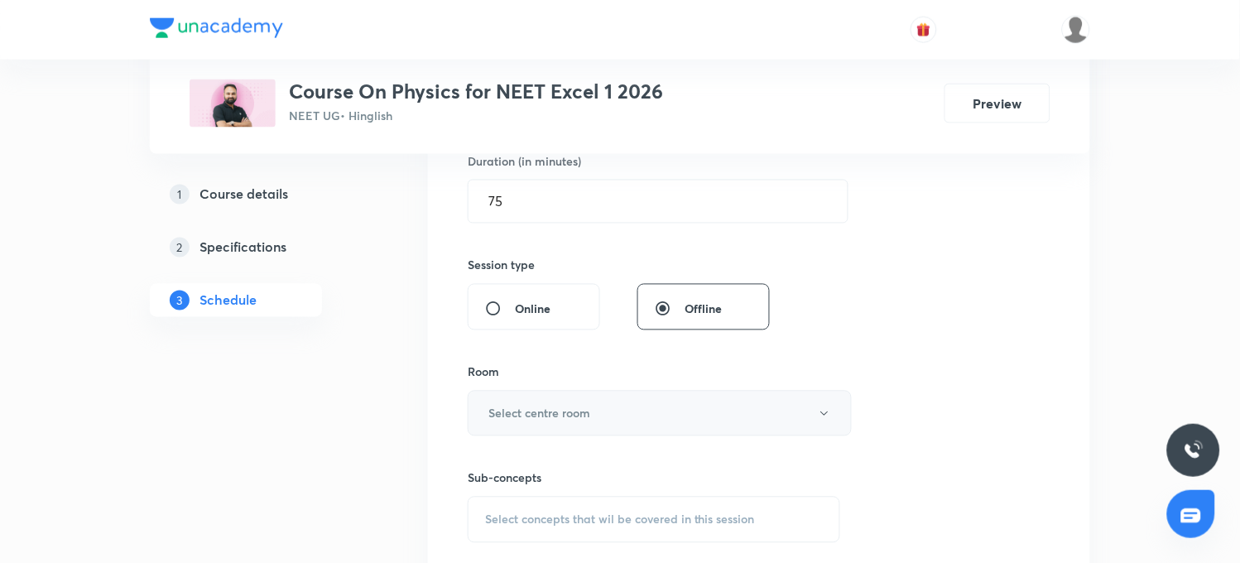
click at [547, 420] on h6 "Select centre room" at bounding box center [539, 413] width 102 height 17
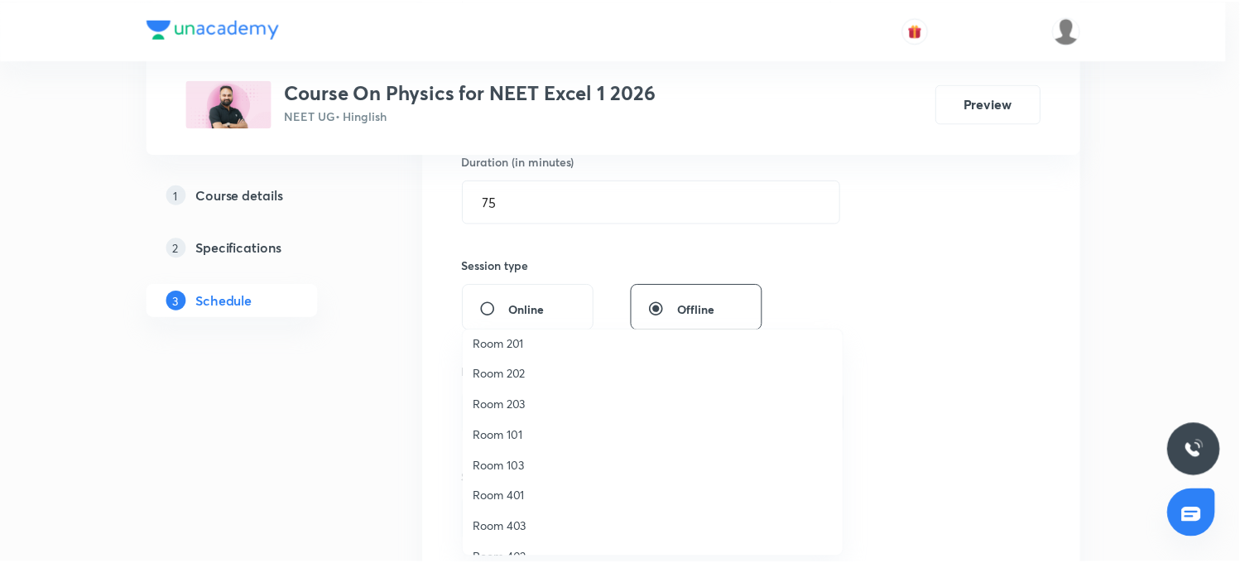
scroll to position [153, 0]
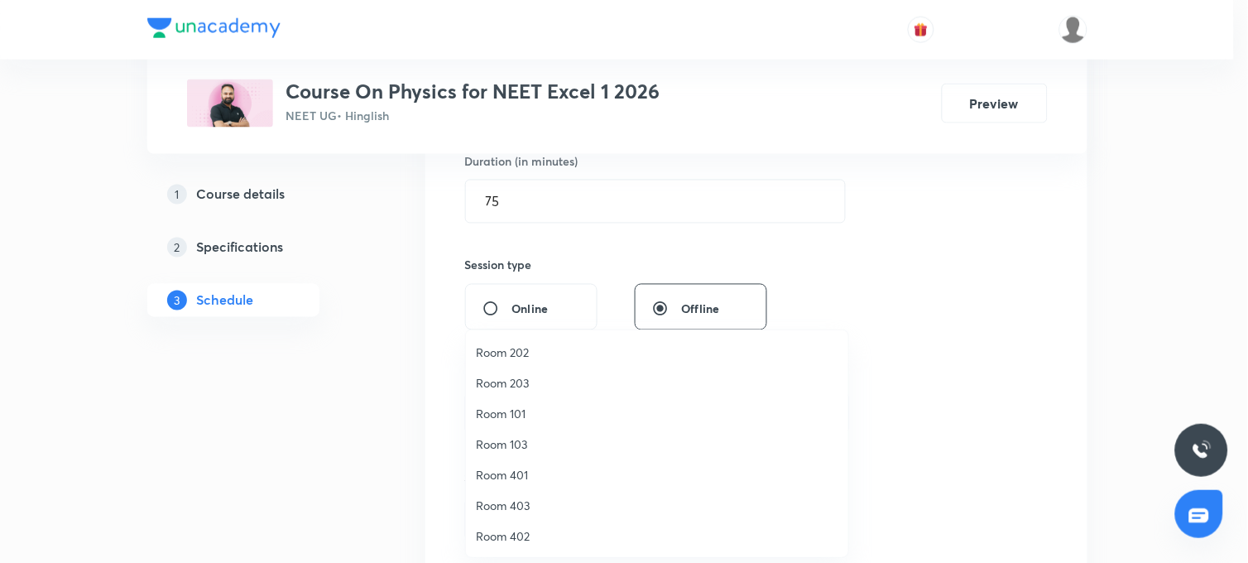
click at [491, 531] on span "Room 402" at bounding box center [657, 535] width 363 height 17
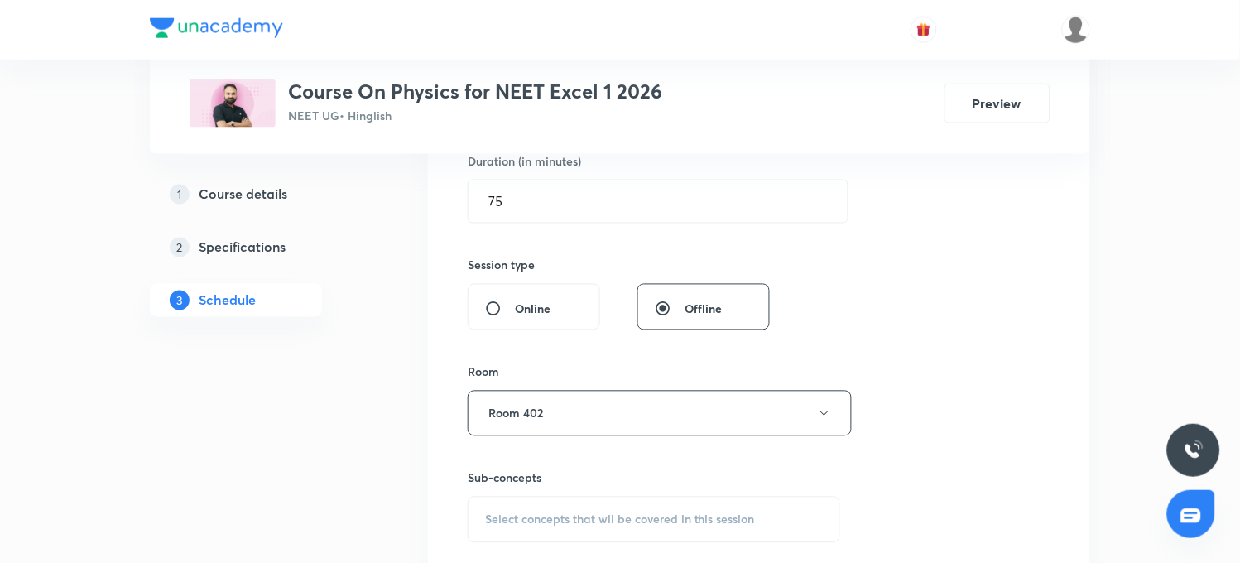
click at [577, 520] on span "Select concepts that wil be covered in this session" at bounding box center [620, 519] width 270 height 13
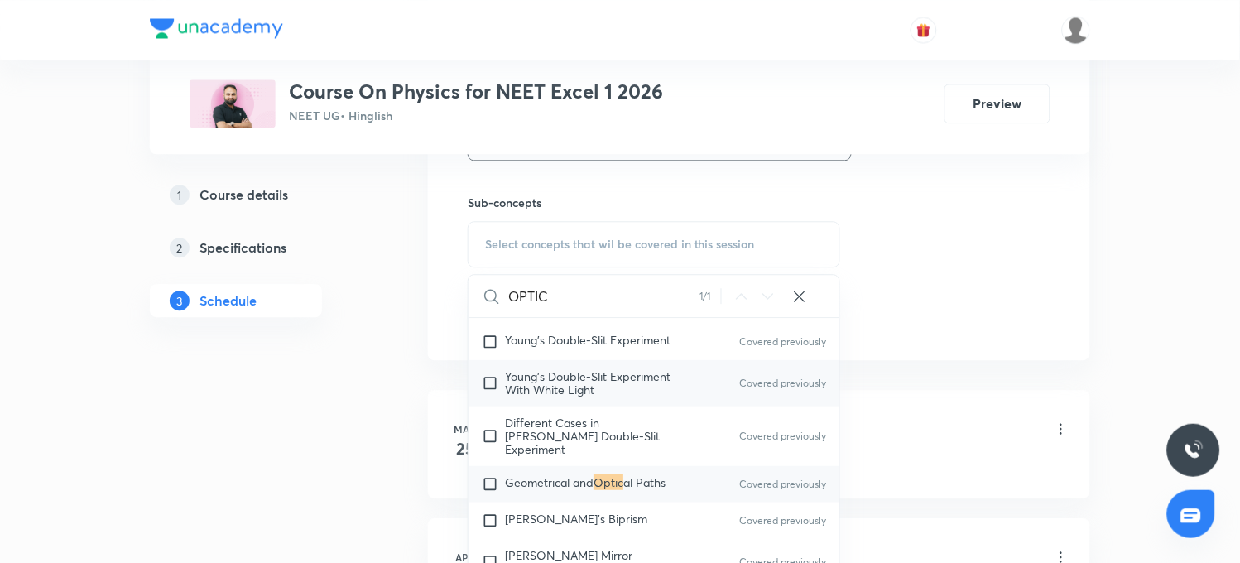
scroll to position [25336, 0]
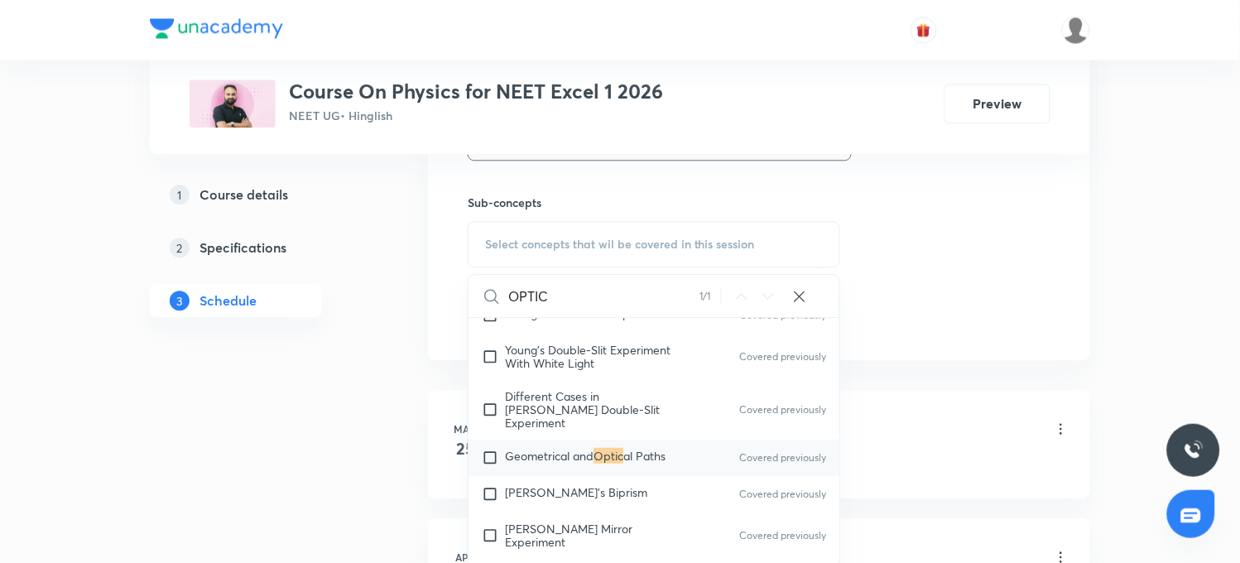
type input "OPTIC"
click at [490, 449] on input "checkbox" at bounding box center [493, 457] width 23 height 17
checkbox input "true"
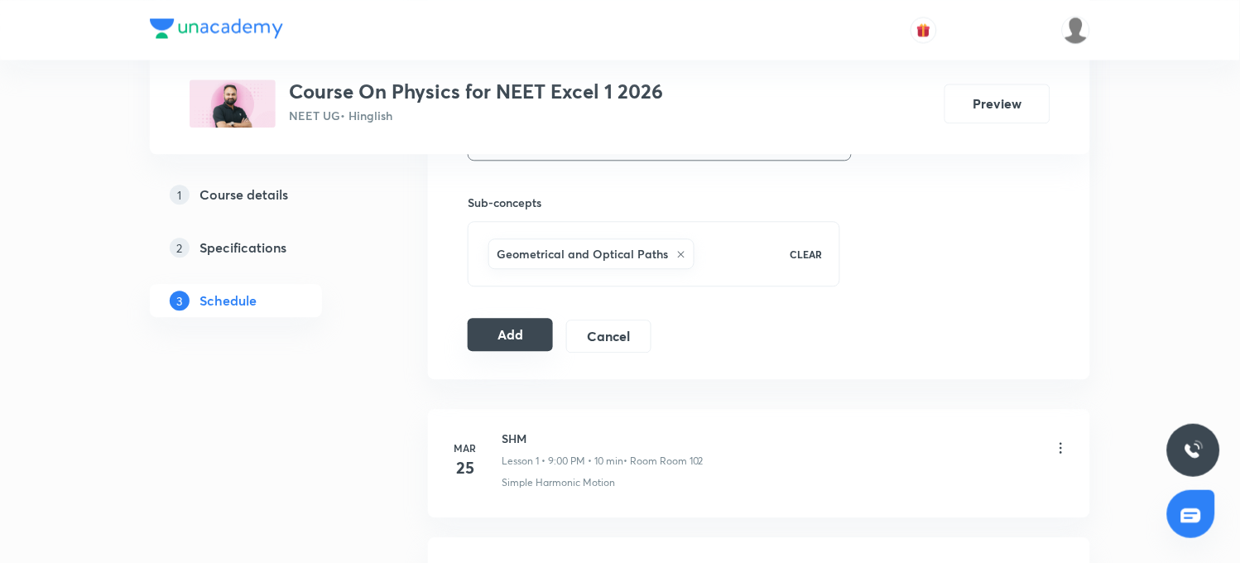
click at [526, 340] on button "Add" at bounding box center [510, 334] width 85 height 33
